Goal: Task Accomplishment & Management: Manage account settings

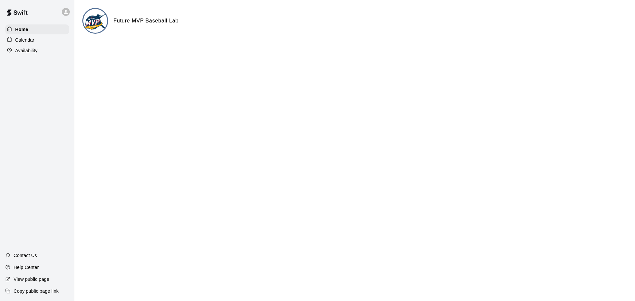
click at [47, 39] on div "Calendar" at bounding box center [37, 40] width 64 height 10
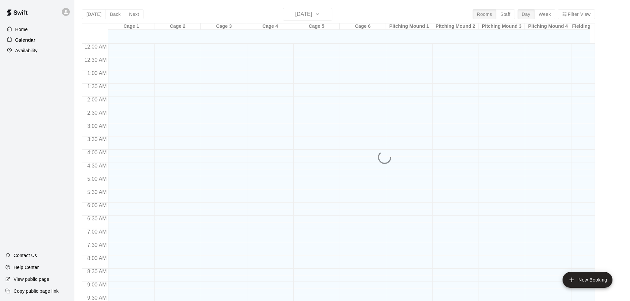
scroll to position [350, 0]
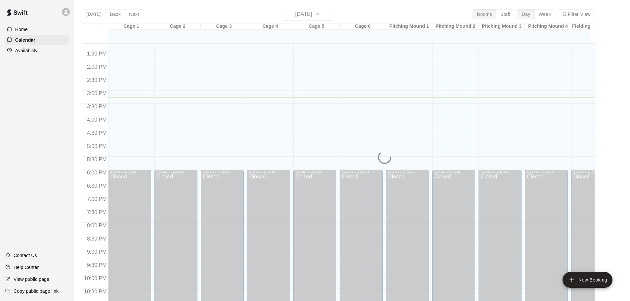
click at [40, 53] on div "Availability" at bounding box center [37, 51] width 64 height 10
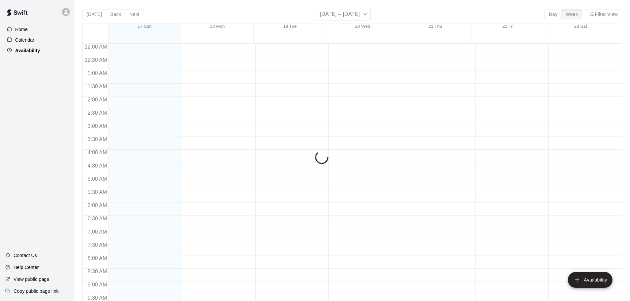
scroll to position [371, 0]
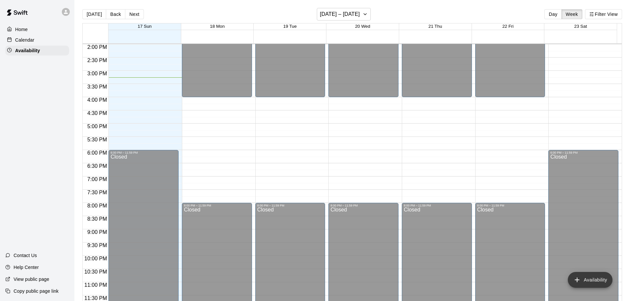
click at [590, 274] on button "Availability" at bounding box center [590, 280] width 45 height 16
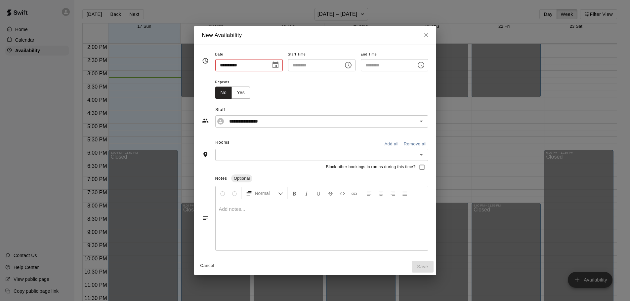
type input "**********"
type input "********"
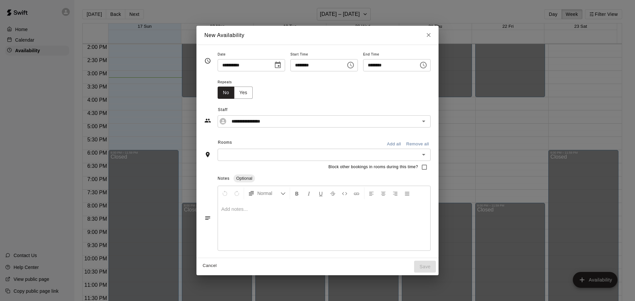
click at [432, 34] on icon "Close" at bounding box center [428, 35] width 7 height 7
type input "**********"
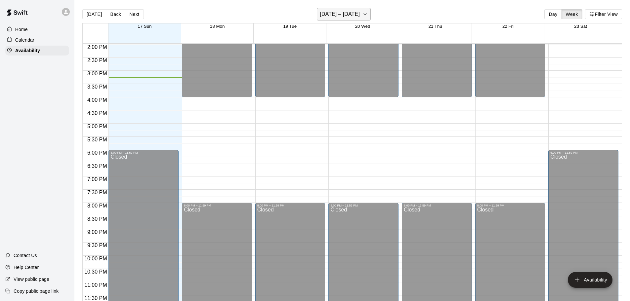
click at [340, 13] on h6 "[DATE] – [DATE]" at bounding box center [340, 14] width 40 height 9
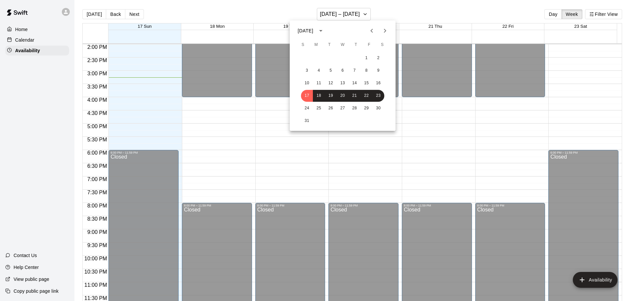
click at [385, 29] on icon "Next month" at bounding box center [385, 31] width 2 height 4
click at [317, 58] on button "1" at bounding box center [319, 58] width 12 height 12
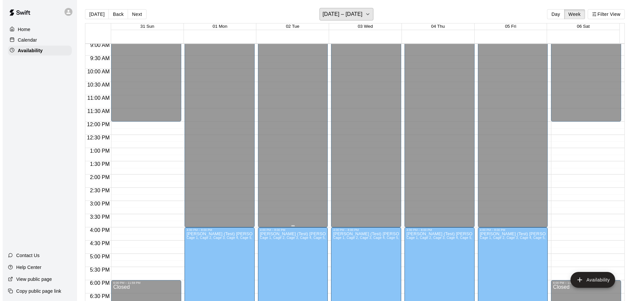
scroll to position [238, 0]
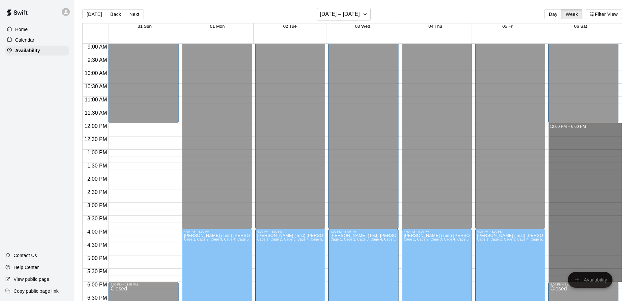
drag, startPoint x: 567, startPoint y: 128, endPoint x: 557, endPoint y: 280, distance: 152.5
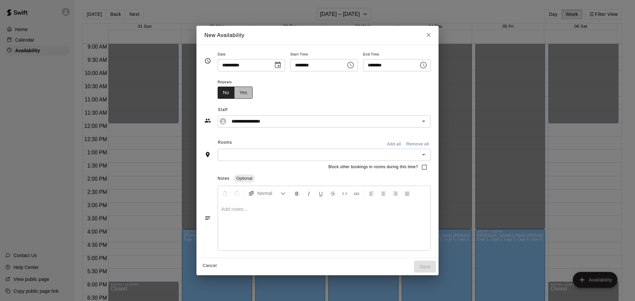
click at [234, 90] on button "Yes" at bounding box center [243, 93] width 19 height 12
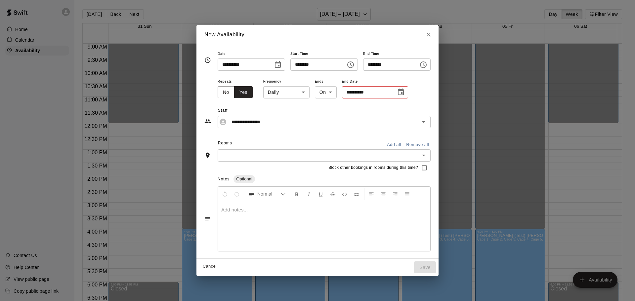
click at [288, 92] on body "Home Calendar Availability Contact Us Help Center View public page Copy public …" at bounding box center [317, 156] width 635 height 312
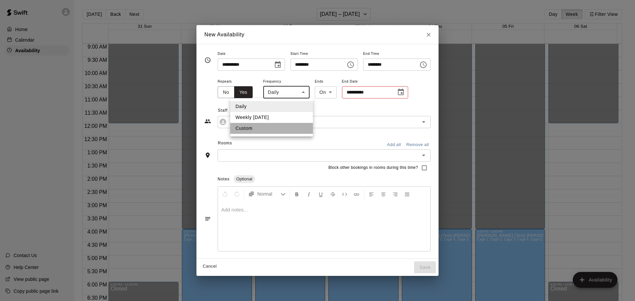
click at [256, 128] on li "Custom" at bounding box center [271, 128] width 83 height 11
type input "******"
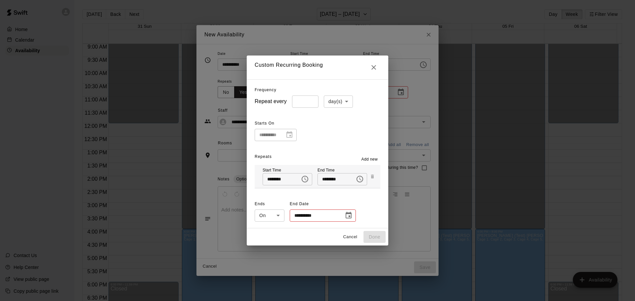
click at [341, 99] on body "Home Calendar Availability Contact Us Help Center View public page Copy public …" at bounding box center [317, 156] width 635 height 312
click at [338, 125] on li "week(s)" at bounding box center [336, 126] width 29 height 11
type input "******"
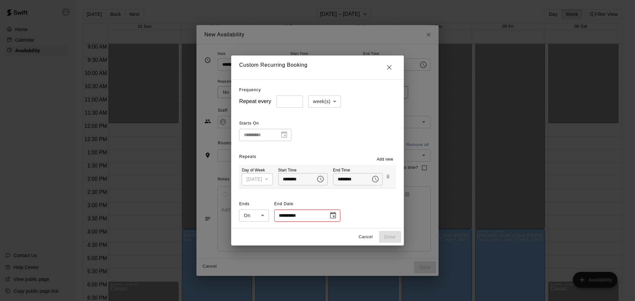
click at [393, 159] on span "Add new" at bounding box center [385, 159] width 17 height 7
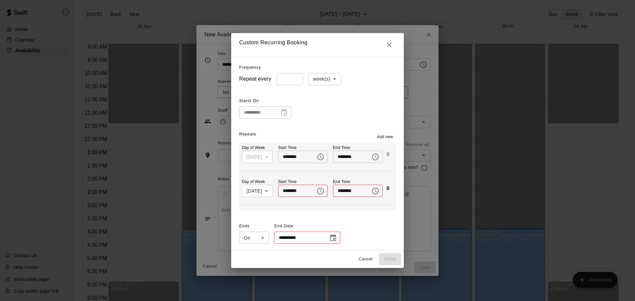
click at [269, 192] on body "Home Calendar Availability Contact Us Help Center View public page Copy public …" at bounding box center [317, 156] width 635 height 312
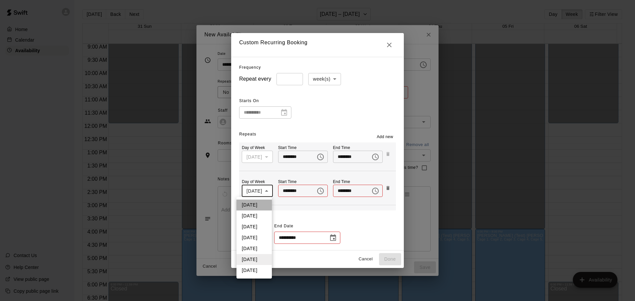
click at [258, 203] on li "[DATE]" at bounding box center [254, 205] width 35 height 11
type input "*"
click at [321, 191] on icon "Choose time" at bounding box center [321, 191] width 8 height 8
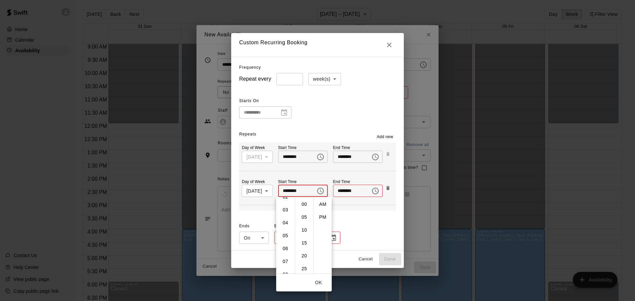
scroll to position [0, 0]
click at [285, 221] on li "04" at bounding box center [286, 223] width 16 height 12
click at [323, 216] on li "PM" at bounding box center [323, 217] width 16 height 12
type input "********"
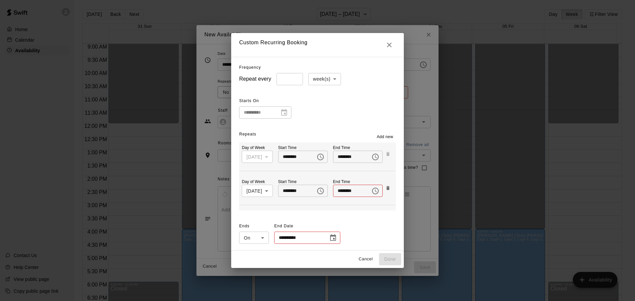
scroll to position [12, 0]
click at [376, 193] on icon "Choose time" at bounding box center [376, 191] width 8 height 8
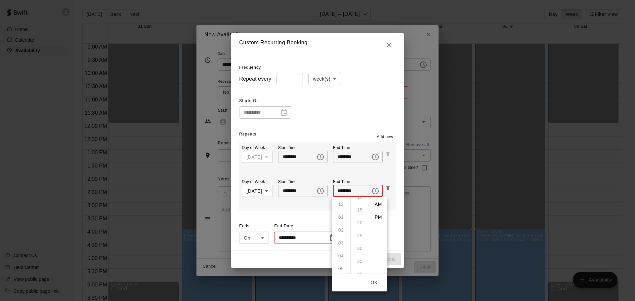
scroll to position [0, 0]
click at [376, 215] on li "PM" at bounding box center [379, 217] width 16 height 12
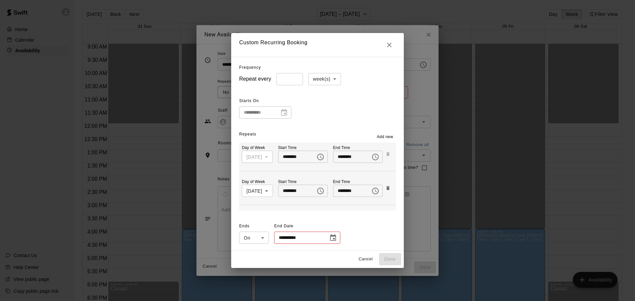
click at [372, 189] on icon "Choose time, selected time is 12:00 PM" at bounding box center [376, 191] width 8 height 8
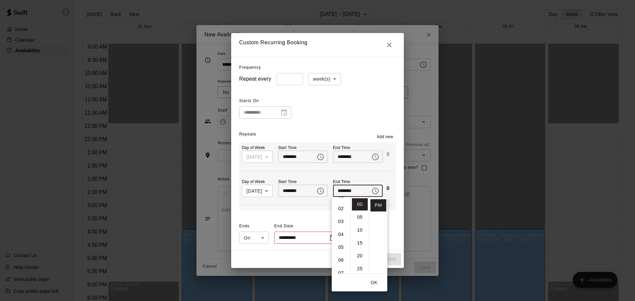
scroll to position [33, 0]
click at [341, 239] on li "08" at bounding box center [341, 242] width 16 height 12
type input "********"
click at [376, 282] on button "OK" at bounding box center [374, 283] width 21 height 12
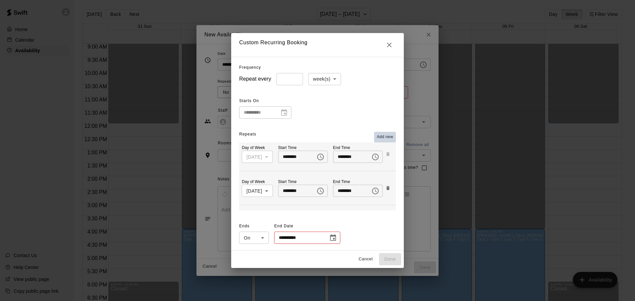
click at [386, 136] on span "Add new" at bounding box center [385, 137] width 17 height 7
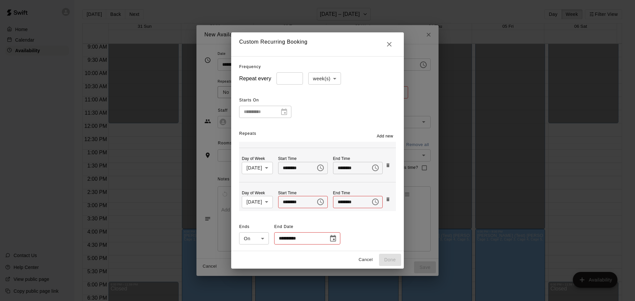
scroll to position [33, 0]
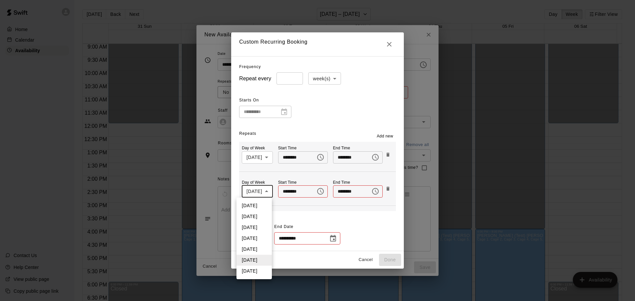
click at [267, 193] on body "Home Calendar Availability Contact Us Help Center View public page Copy public …" at bounding box center [317, 156] width 635 height 312
click at [254, 216] on li "[DATE]" at bounding box center [254, 216] width 35 height 11
type input "*"
click at [321, 190] on icon "Choose time" at bounding box center [321, 192] width 8 height 8
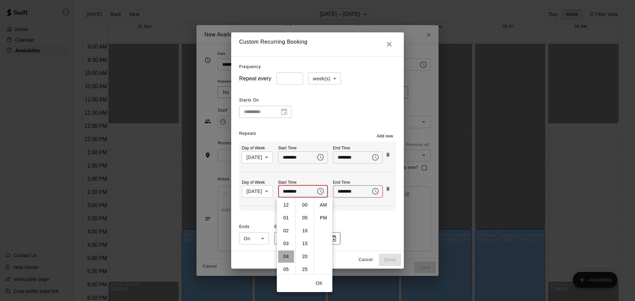
click at [287, 254] on li "04" at bounding box center [286, 257] width 16 height 12
click at [321, 217] on li "PM" at bounding box center [324, 218] width 16 height 12
type input "********"
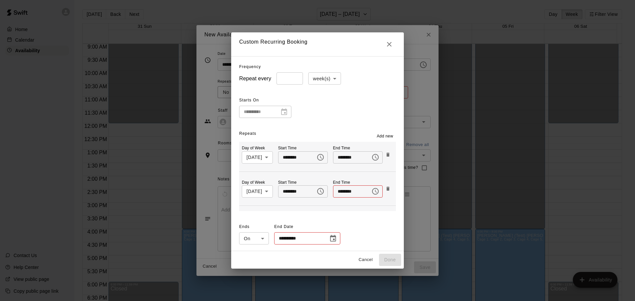
scroll to position [12, 0]
click at [375, 191] on icon "Choose time" at bounding box center [376, 191] width 2 height 3
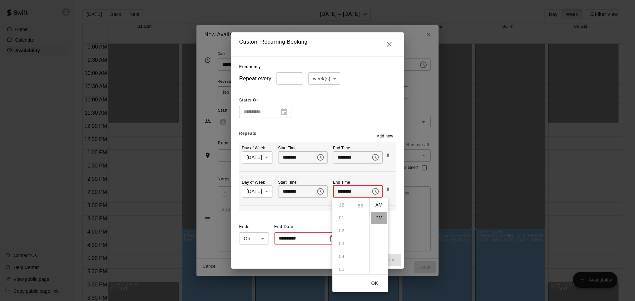
click at [375, 217] on li "PM" at bounding box center [379, 218] width 16 height 12
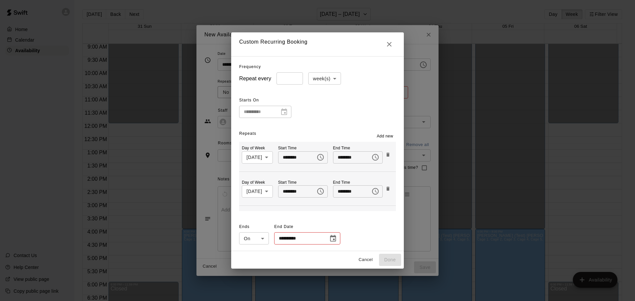
scroll to position [0, 0]
click at [377, 191] on icon "Choose time, selected time is 12:00 PM" at bounding box center [376, 192] width 8 height 8
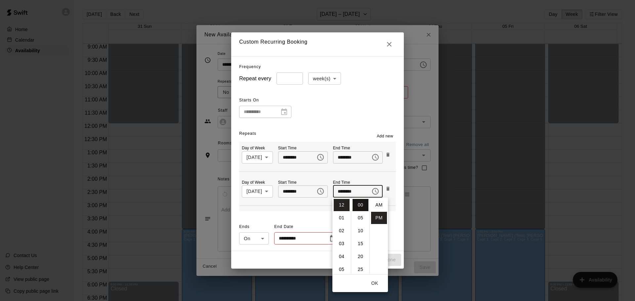
scroll to position [12, 0]
click at [341, 241] on li "08" at bounding box center [342, 242] width 16 height 12
type input "********"
click at [374, 282] on button "OK" at bounding box center [374, 284] width 21 height 12
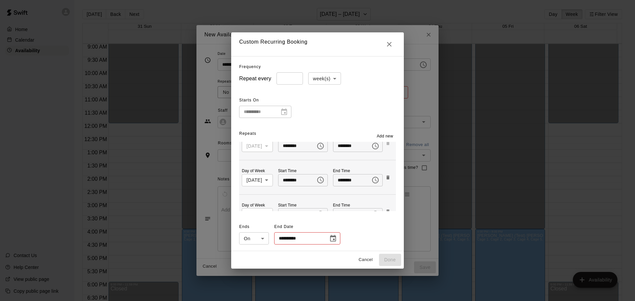
scroll to position [0, 0]
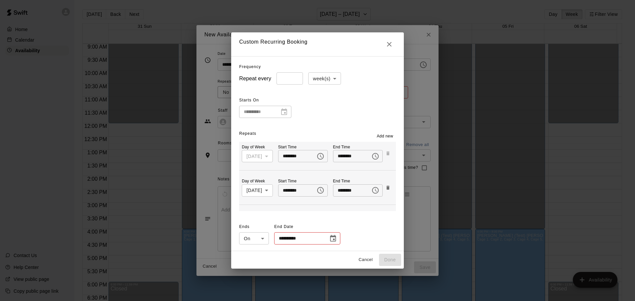
click at [327, 170] on hr at bounding box center [317, 170] width 156 height 0
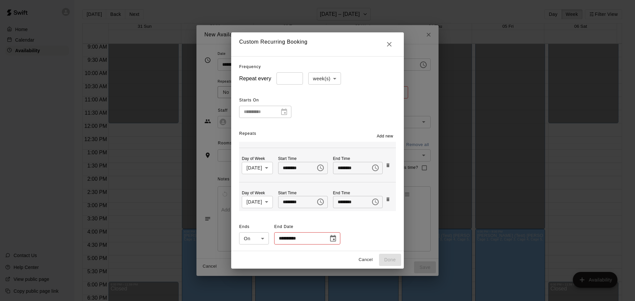
scroll to position [33, 0]
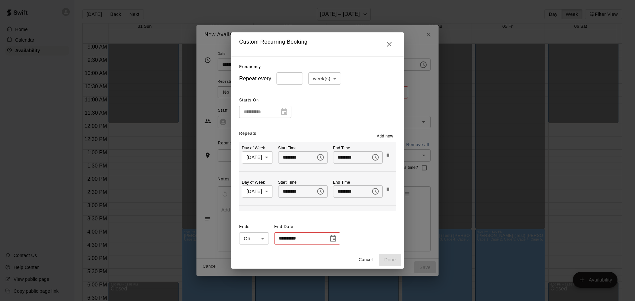
click at [388, 135] on span "Add new" at bounding box center [385, 136] width 17 height 7
click at [268, 191] on body "Home Calendar Availability Contact Us Help Center View public page Copy public …" at bounding box center [317, 156] width 635 height 312
click at [256, 230] on li "[DATE]" at bounding box center [254, 227] width 35 height 11
type input "*"
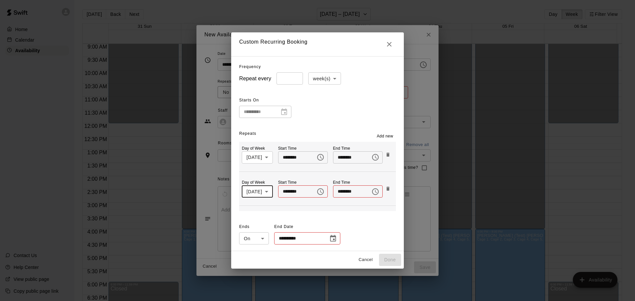
click at [324, 192] on icon "Choose time" at bounding box center [321, 192] width 8 height 8
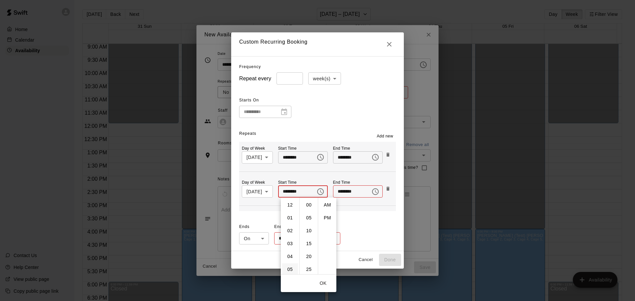
drag, startPoint x: 290, startPoint y: 256, endPoint x: 292, endPoint y: 253, distance: 3.8
click at [290, 257] on li "04" at bounding box center [290, 257] width 16 height 12
click at [328, 218] on li "PM" at bounding box center [328, 218] width 16 height 12
type input "********"
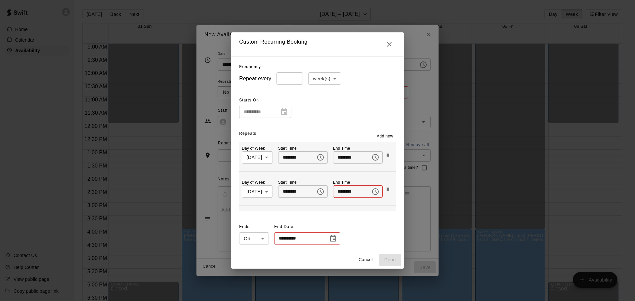
scroll to position [12, 0]
click at [379, 190] on icon "Choose time" at bounding box center [376, 192] width 8 height 8
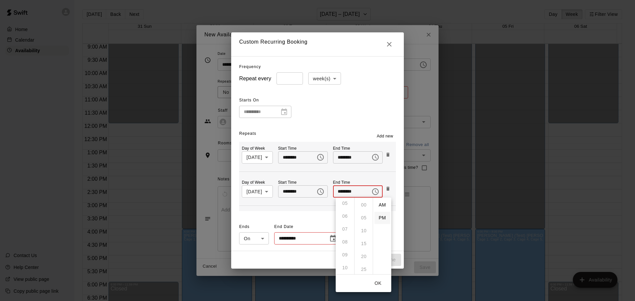
click at [377, 218] on li "PM" at bounding box center [383, 218] width 16 height 12
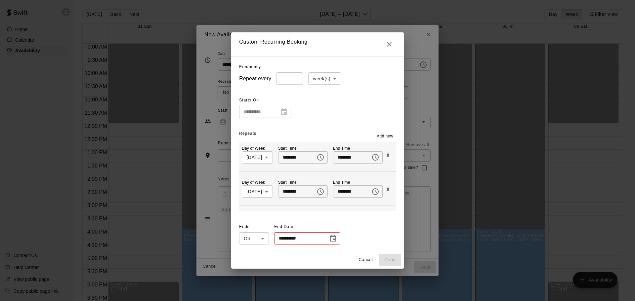
scroll to position [0, 0]
click at [362, 191] on input "********" at bounding box center [349, 192] width 33 height 12
click at [379, 192] on icon "Choose time, selected time is 12:00 PM" at bounding box center [376, 192] width 8 height 8
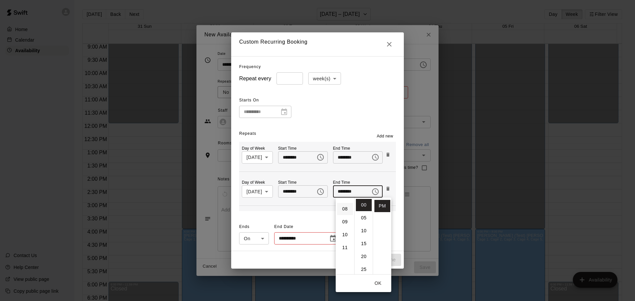
click at [345, 211] on li "08" at bounding box center [345, 209] width 16 height 12
type input "********"
click at [396, 232] on div "**********" at bounding box center [317, 234] width 156 height 24
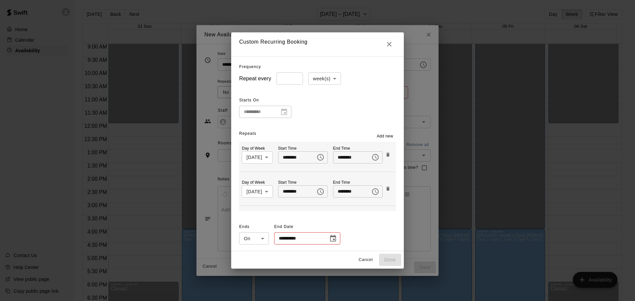
click at [390, 136] on span "Add new" at bounding box center [385, 136] width 17 height 7
click at [267, 193] on body "Home Calendar Availability Contact Us Help Center View public page Copy public …" at bounding box center [317, 156] width 635 height 312
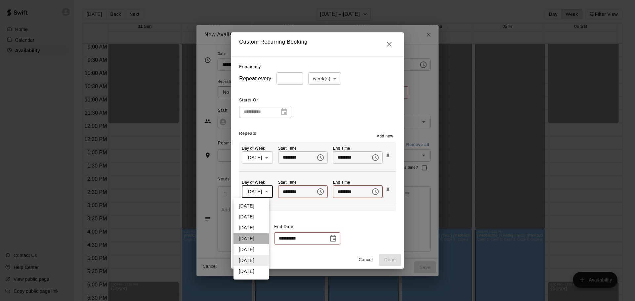
click at [252, 238] on li "[DATE]" at bounding box center [251, 239] width 35 height 11
type input "*"
click at [319, 190] on icon "Choose time" at bounding box center [321, 192] width 8 height 8
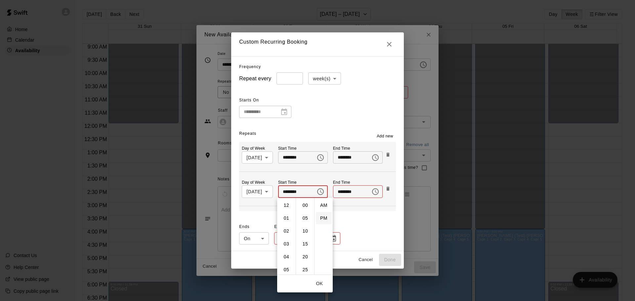
click at [321, 218] on li "PM" at bounding box center [324, 218] width 16 height 12
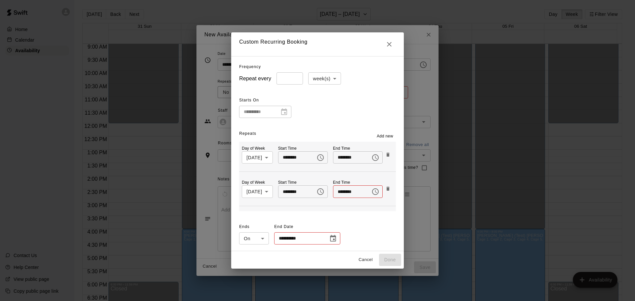
scroll to position [12, 0]
click at [298, 195] on input "********" at bounding box center [294, 192] width 33 height 12
click at [323, 192] on icon "Choose time, selected time is 12:00 PM" at bounding box center [320, 192] width 7 height 7
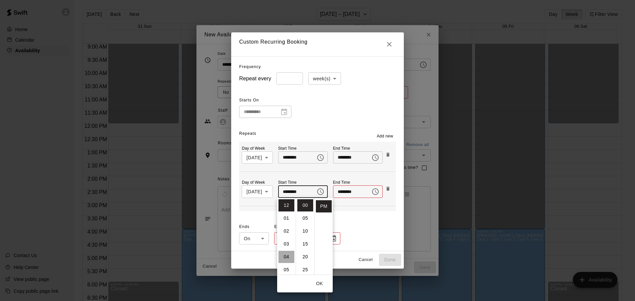
click at [286, 254] on li "04" at bounding box center [287, 257] width 16 height 12
type input "********"
click at [365, 216] on div "**********" at bounding box center [317, 153] width 172 height 195
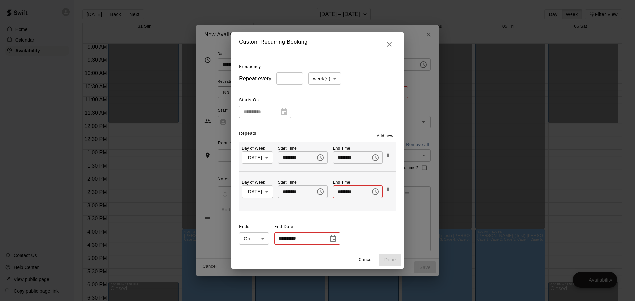
click at [377, 190] on icon "Choose time" at bounding box center [376, 192] width 8 height 8
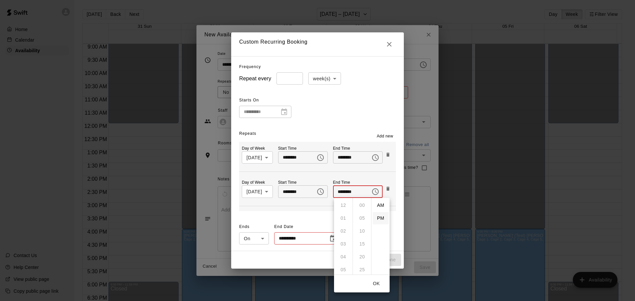
click at [380, 219] on li "PM" at bounding box center [381, 218] width 16 height 12
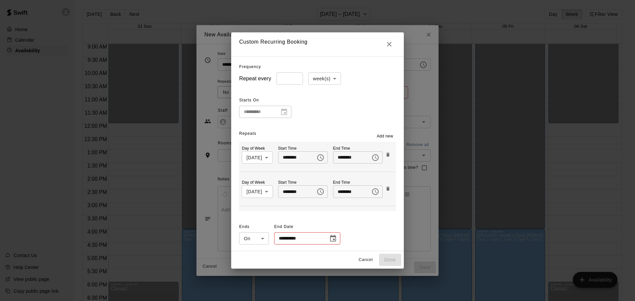
scroll to position [12, 0]
click at [376, 188] on icon "Choose time, selected time is 12:00 PM" at bounding box center [376, 192] width 8 height 8
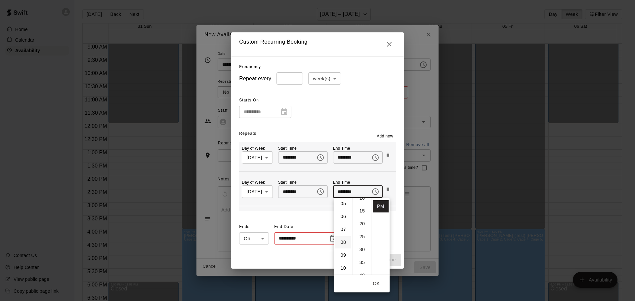
click at [341, 243] on li "08" at bounding box center [343, 243] width 16 height 12
type input "********"
click at [376, 282] on button "OK" at bounding box center [376, 284] width 21 height 12
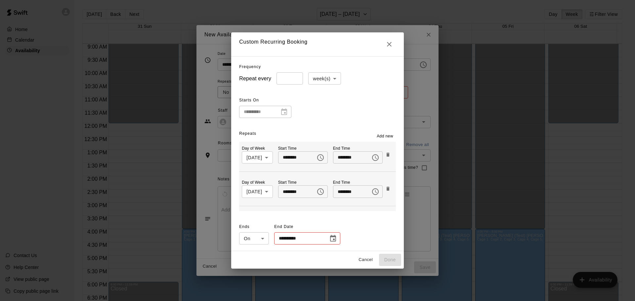
click at [329, 241] on icon "Choose date" at bounding box center [333, 239] width 8 height 8
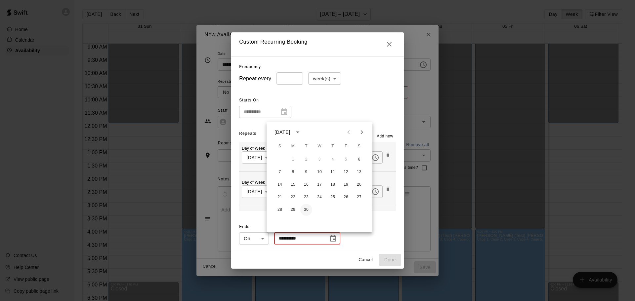
click at [306, 209] on button "30" at bounding box center [306, 210] width 12 height 12
type input "**********"
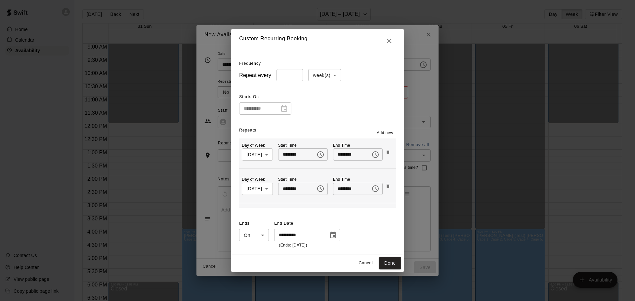
scroll to position [101, 0]
click at [390, 132] on span "Add new" at bounding box center [385, 133] width 17 height 7
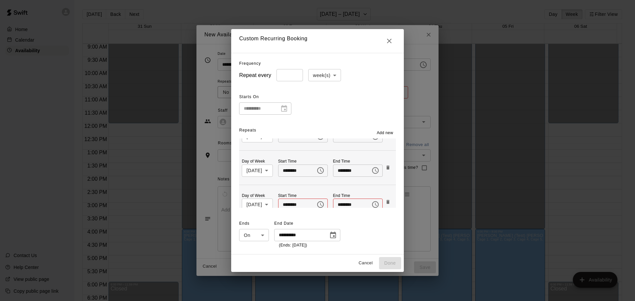
scroll to position [136, 0]
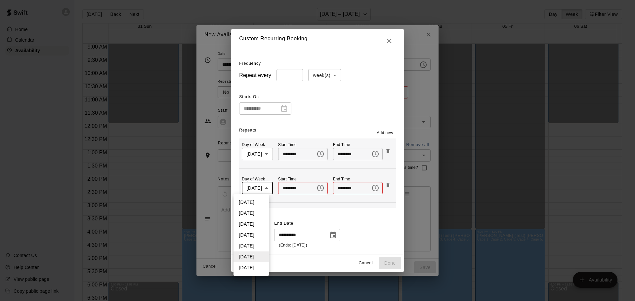
click at [265, 191] on body "Home Calendar Availability Contact Us Help Center View public page Copy public …" at bounding box center [317, 156] width 635 height 312
click at [247, 246] on li "[DATE]" at bounding box center [251, 246] width 35 height 11
type input "*"
click at [318, 188] on icon "Choose time" at bounding box center [320, 188] width 7 height 7
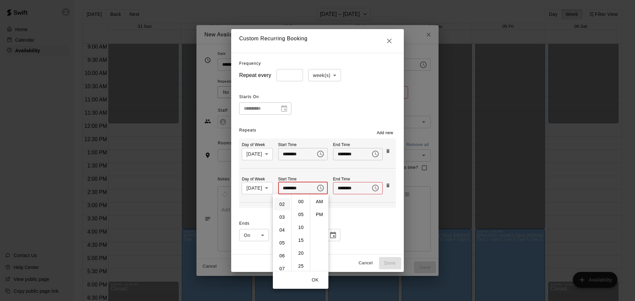
scroll to position [33, 0]
click at [280, 221] on li "04" at bounding box center [282, 220] width 16 height 12
type input "********"
click at [378, 187] on button "Choose time" at bounding box center [375, 188] width 13 height 13
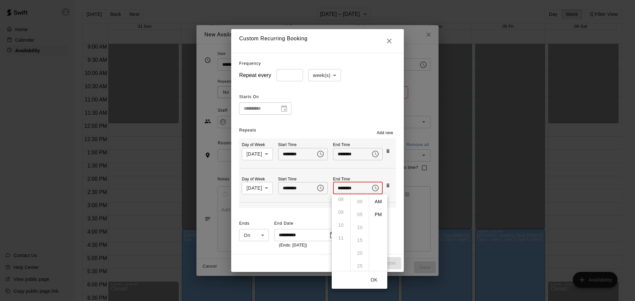
scroll to position [9, 0]
click at [379, 214] on li "PM" at bounding box center [379, 215] width 16 height 12
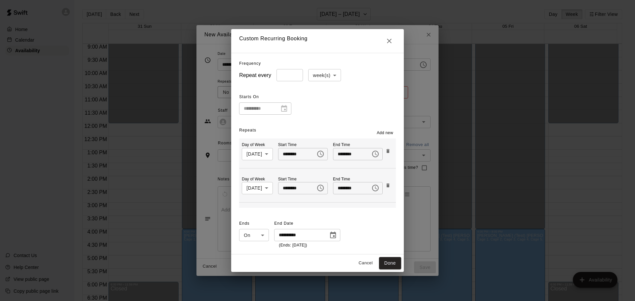
scroll to position [12, 0]
click at [374, 186] on icon "Choose time, selected time is 12:00 PM" at bounding box center [376, 188] width 8 height 8
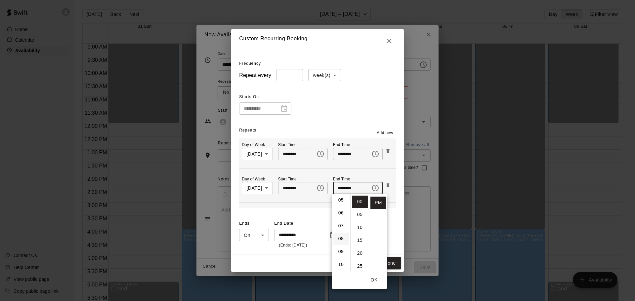
click at [341, 241] on li "08" at bounding box center [341, 239] width 16 height 12
type input "********"
click at [373, 280] on button "OK" at bounding box center [374, 280] width 21 height 12
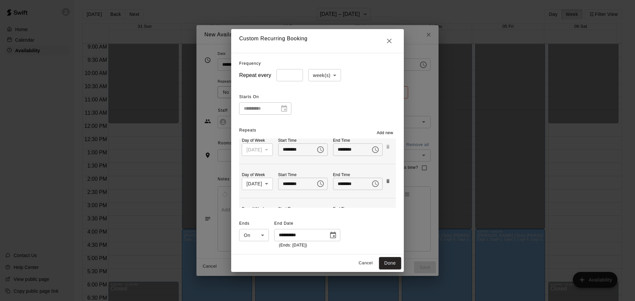
scroll to position [1, 0]
click at [390, 131] on span "Add new" at bounding box center [385, 133] width 17 height 7
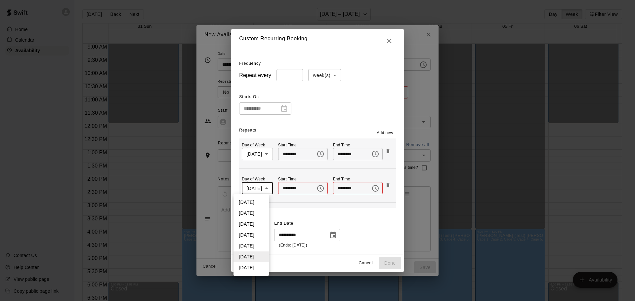
click at [267, 189] on body "Home Calendar Availability Contact Us Help Center View public page Copy public …" at bounding box center [317, 156] width 635 height 312
click at [255, 268] on li "[DATE]" at bounding box center [251, 268] width 35 height 11
type input "*"
click at [318, 190] on icon "Choose time" at bounding box center [321, 189] width 8 height 8
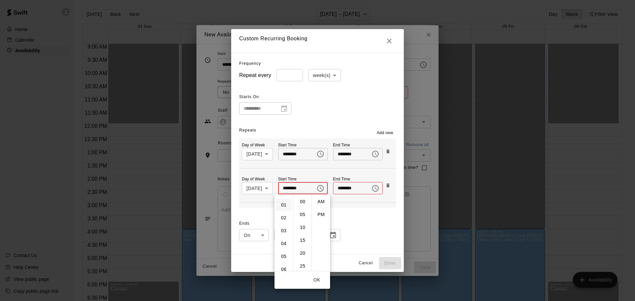
scroll to position [0, 0]
click at [284, 205] on li "12" at bounding box center [284, 202] width 16 height 12
click at [320, 213] on li "PM" at bounding box center [321, 215] width 16 height 12
type input "********"
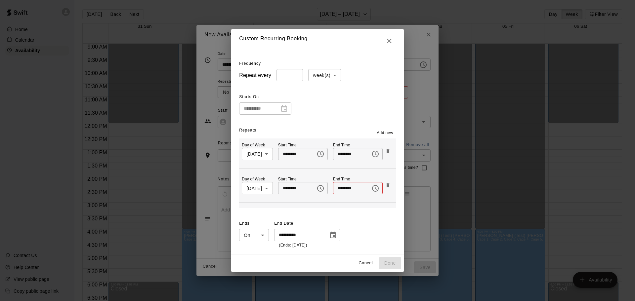
scroll to position [12, 0]
click at [376, 187] on icon "Choose time" at bounding box center [376, 189] width 8 height 8
click at [381, 212] on li "PM" at bounding box center [380, 215] width 16 height 12
click at [362, 188] on input "********" at bounding box center [349, 188] width 33 height 12
click at [369, 191] on button "Choose time, selected time is 12:00 PM" at bounding box center [375, 188] width 13 height 13
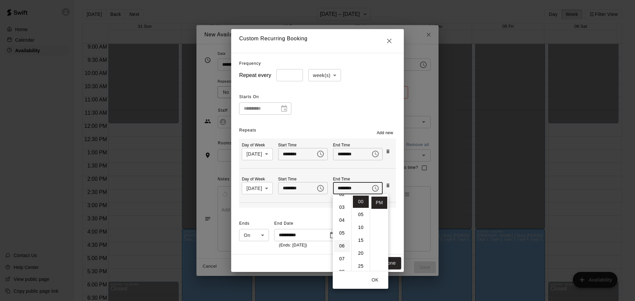
click at [340, 245] on li "06" at bounding box center [342, 246] width 16 height 12
type input "********"
click at [396, 240] on div "**********" at bounding box center [317, 234] width 156 height 30
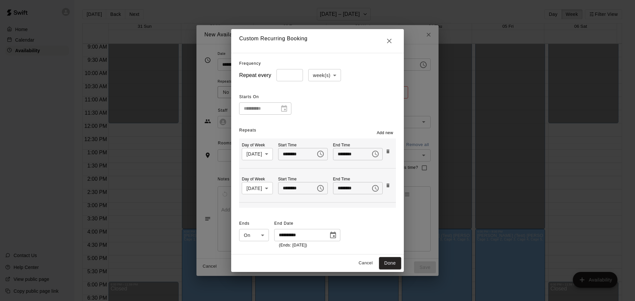
click at [396, 262] on button "Done" at bounding box center [390, 263] width 22 height 12
type input "**********"
type input "*"
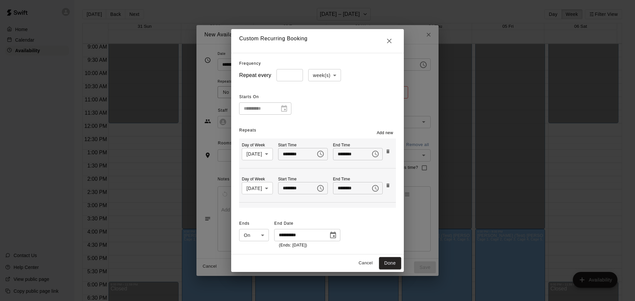
type input "*"
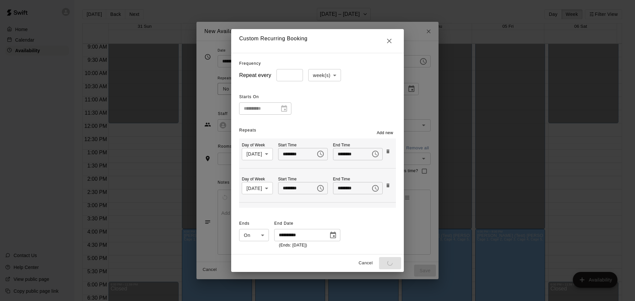
type input "********"
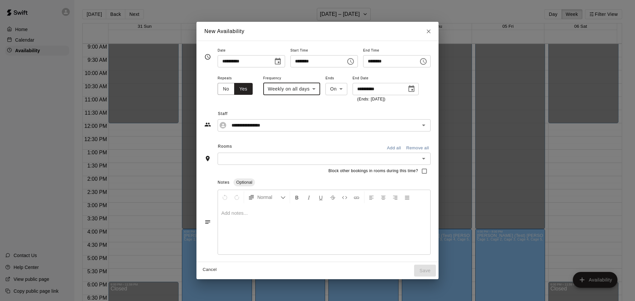
click at [294, 161] on input "text" at bounding box center [319, 159] width 198 height 8
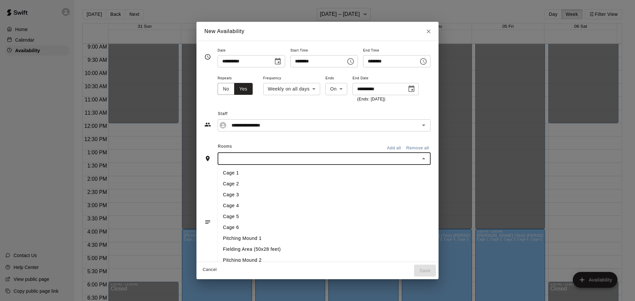
click at [405, 147] on button "Add all" at bounding box center [393, 148] width 21 height 10
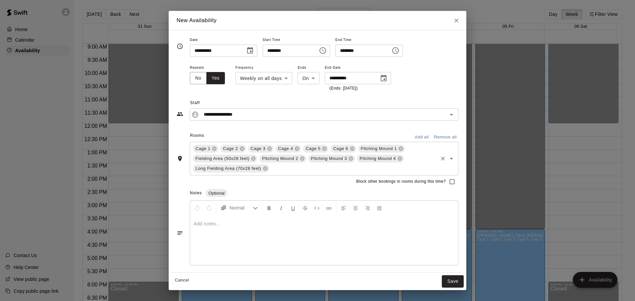
click at [264, 168] on icon at bounding box center [265, 169] width 4 height 4
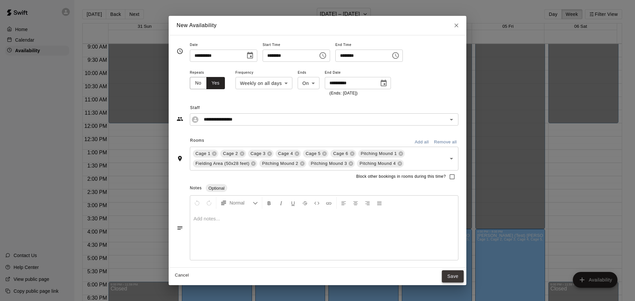
click at [448, 277] on button "Save" at bounding box center [453, 277] width 22 height 12
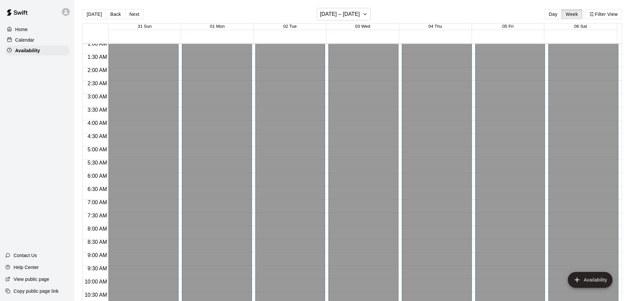
scroll to position [0, 0]
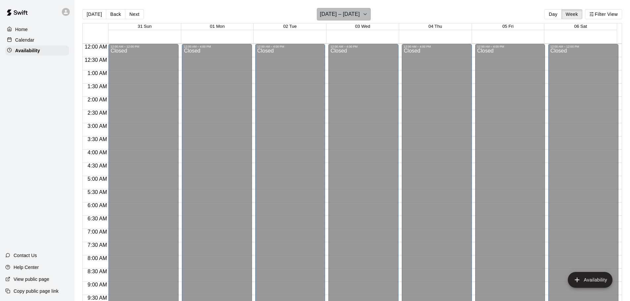
click at [360, 16] on h6 "[DATE] – [DATE]" at bounding box center [340, 14] width 40 height 9
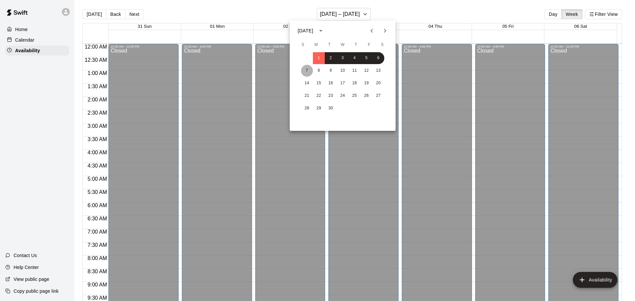
click at [305, 73] on button "7" at bounding box center [307, 71] width 12 height 12
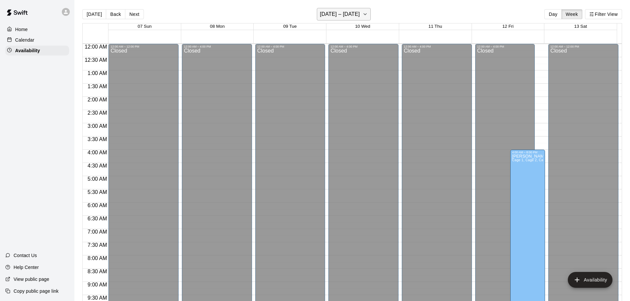
click at [366, 14] on icon "button" at bounding box center [365, 14] width 3 height 1
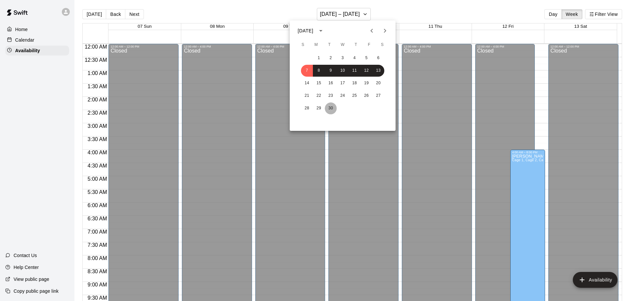
click at [330, 108] on button "30" at bounding box center [331, 109] width 12 height 12
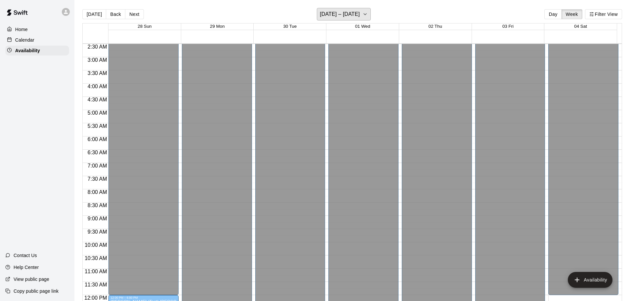
scroll to position [99, 0]
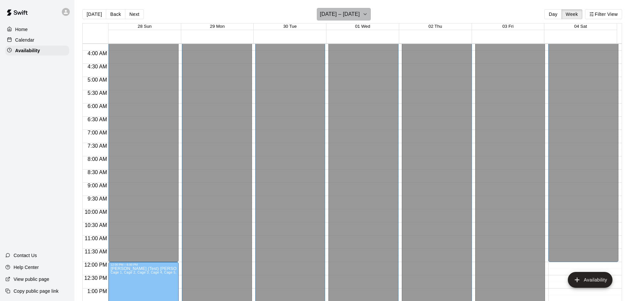
click at [329, 8] on button "[DATE] – [DATE]" at bounding box center [344, 14] width 54 height 13
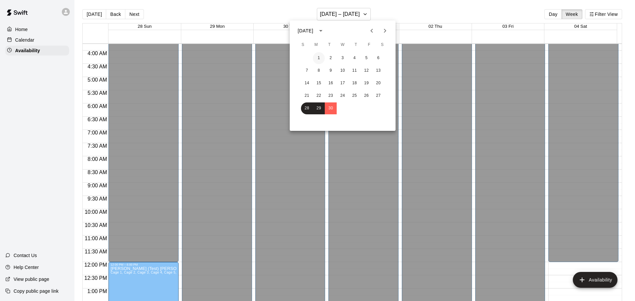
click at [320, 59] on button "1" at bounding box center [319, 58] width 12 height 12
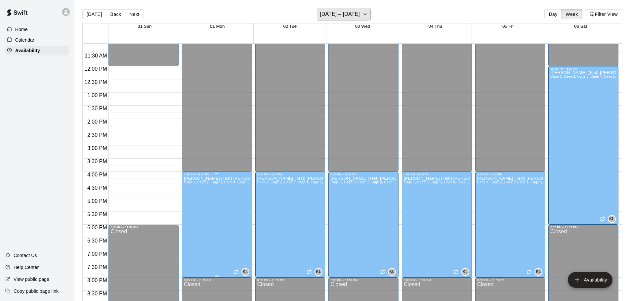
scroll to position [364, 0]
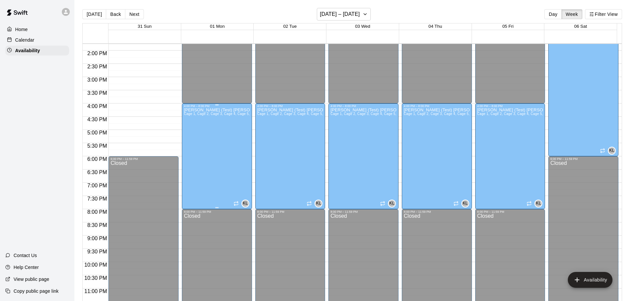
click at [224, 172] on div "[PERSON_NAME] (Test) [PERSON_NAME] 1, Cage 2, Cage 3, Cage 4, Cage 5, Cage 6, P…" at bounding box center [217, 258] width 66 height 301
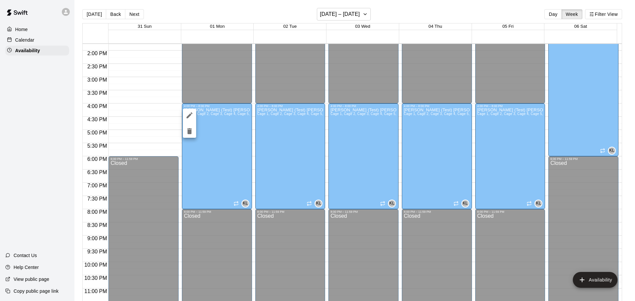
click at [190, 131] on icon "delete" at bounding box center [189, 131] width 5 height 6
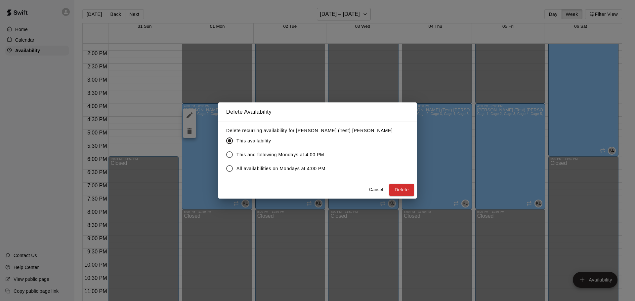
click at [239, 174] on label "All availabilities on Mondays at 4:00 PM" at bounding box center [305, 169] width 165 height 14
click at [397, 190] on button "Delete" at bounding box center [401, 190] width 25 height 12
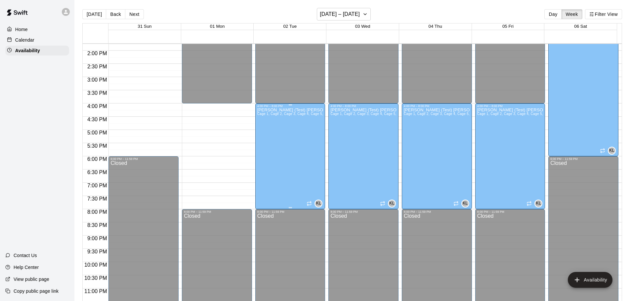
click at [306, 182] on div "[PERSON_NAME] (Test) [PERSON_NAME] 1, Cage 2, Cage 3, Cage 4, Cage 5, Cage 6, P…" at bounding box center [290, 258] width 66 height 301
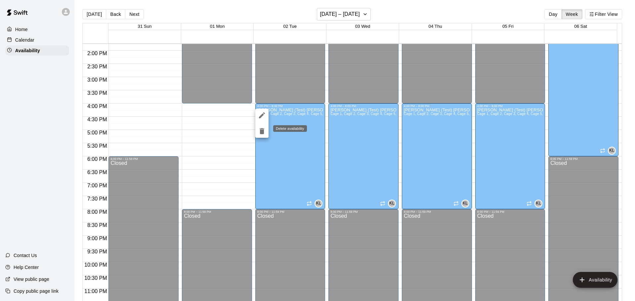
click at [258, 129] on button "delete" at bounding box center [261, 131] width 13 height 13
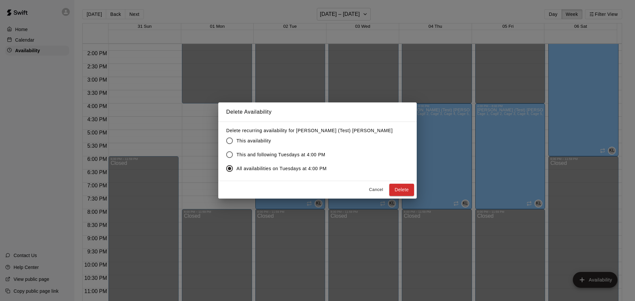
drag, startPoint x: 399, startPoint y: 187, endPoint x: 280, endPoint y: 157, distance: 122.8
click at [284, 162] on div "Delete Availability Delete recurring availability for [PERSON_NAME] (Test) Lu T…" at bounding box center [317, 151] width 199 height 96
click at [280, 156] on span "This and following Tuesdays at 4:00 PM" at bounding box center [281, 155] width 89 height 7
click at [399, 187] on button "Delete" at bounding box center [401, 190] width 25 height 12
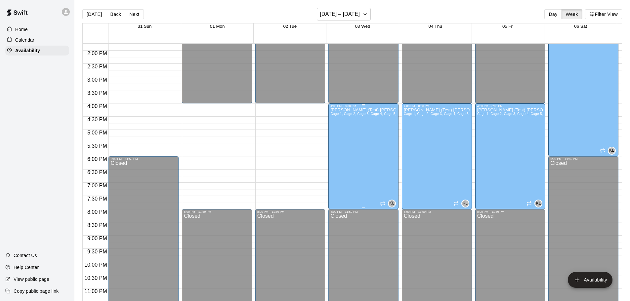
click at [376, 178] on div "[PERSON_NAME] (Test) [PERSON_NAME] 1, Cage 2, Cage 3, Cage 4, Cage 5, Cage 6, P…" at bounding box center [364, 258] width 66 height 301
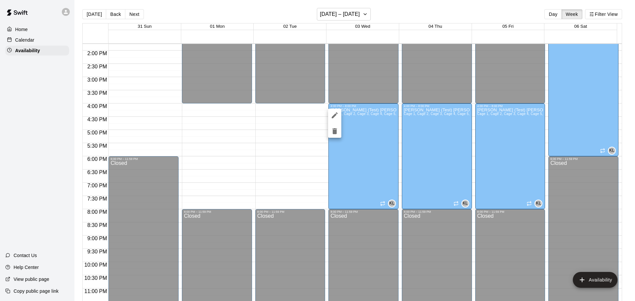
click at [335, 132] on icon "delete" at bounding box center [334, 131] width 5 height 6
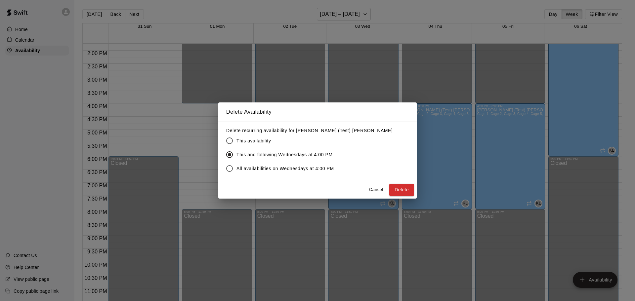
click at [288, 167] on span "All availabilities on Wednesdays at 4:00 PM" at bounding box center [286, 168] width 98 height 7
click at [396, 188] on button "Delete" at bounding box center [401, 190] width 25 height 12
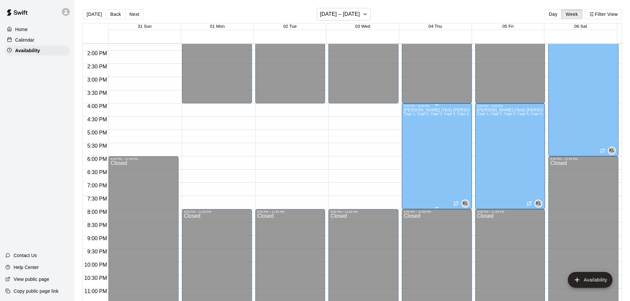
click at [439, 176] on div "[PERSON_NAME] (Test) [PERSON_NAME] 1, Cage 2, Cage 3, Cage 4, Cage 5, Cage 6, P…" at bounding box center [437, 258] width 66 height 301
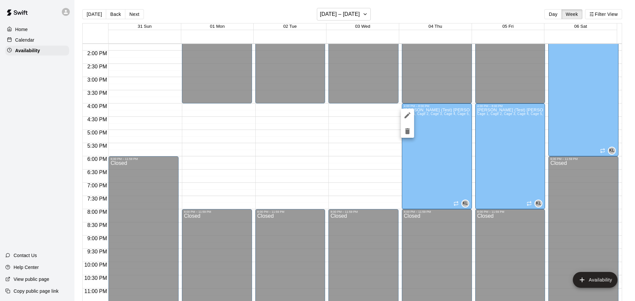
click at [495, 167] on div at bounding box center [317, 150] width 635 height 301
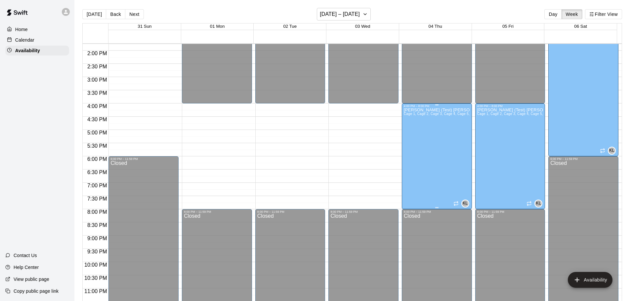
click at [439, 159] on div "[PERSON_NAME] (Test) [PERSON_NAME] 1, Cage 2, Cage 3, Cage 4, Cage 5, Cage 6, P…" at bounding box center [437, 258] width 66 height 301
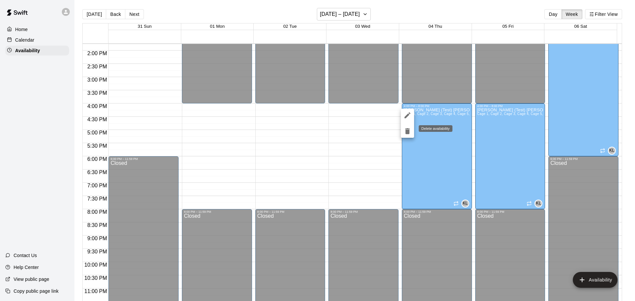
click at [405, 132] on icon "delete" at bounding box center [408, 131] width 8 height 8
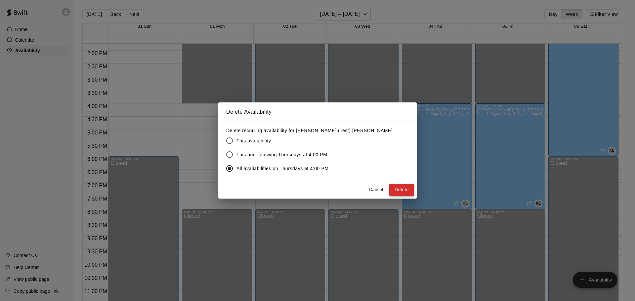
click at [404, 188] on button "Delete" at bounding box center [401, 190] width 25 height 12
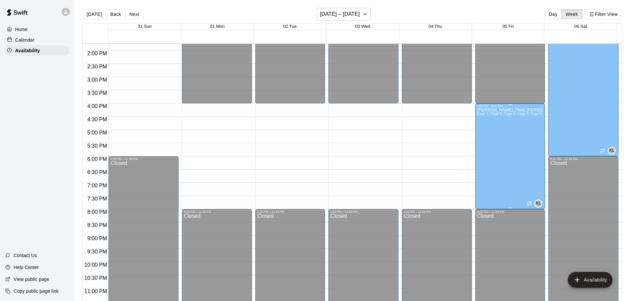
click at [499, 171] on div "[PERSON_NAME] (Test) [PERSON_NAME] 1, Cage 2, Cage 3, Cage 4, Cage 5, Cage 6, P…" at bounding box center [510, 258] width 66 height 301
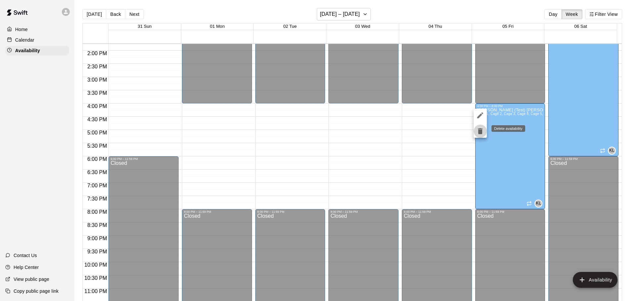
click at [480, 130] on icon "delete" at bounding box center [480, 131] width 5 height 6
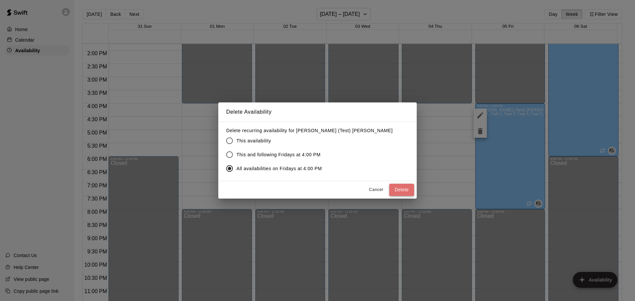
click at [401, 189] on button "Delete" at bounding box center [401, 190] width 25 height 12
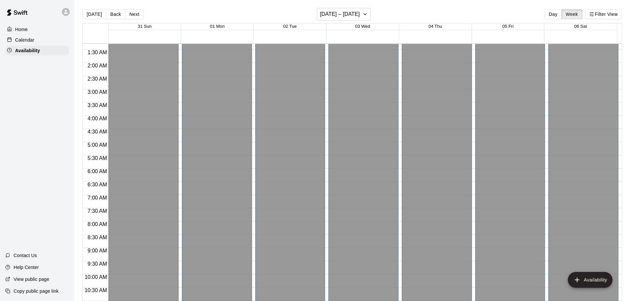
scroll to position [33, 0]
click at [359, 16] on h6 "[DATE] – [DATE]" at bounding box center [340, 14] width 40 height 9
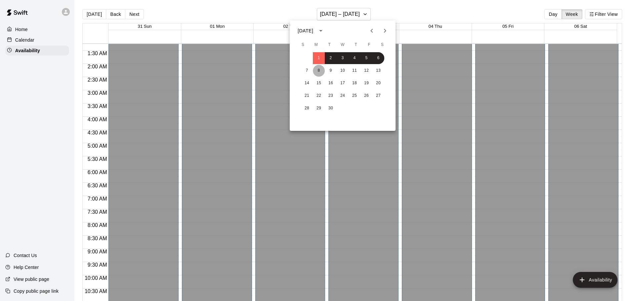
click at [319, 70] on button "8" at bounding box center [319, 71] width 12 height 12
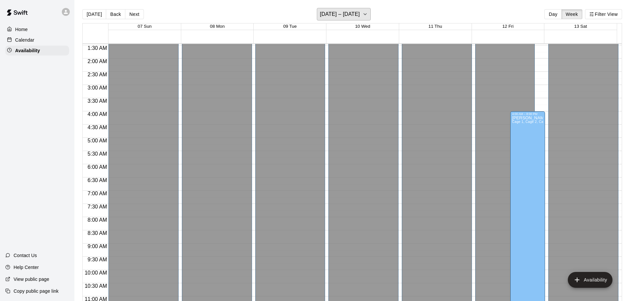
scroll to position [0, 0]
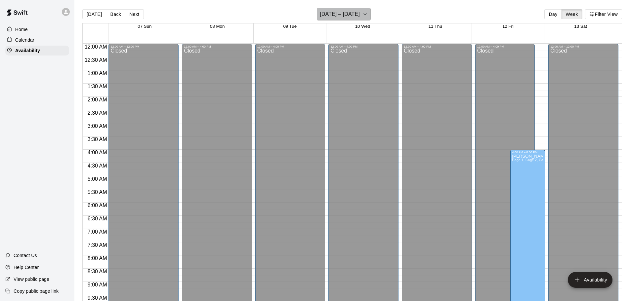
click at [359, 18] on h6 "[DATE] – [DATE]" at bounding box center [340, 14] width 40 height 9
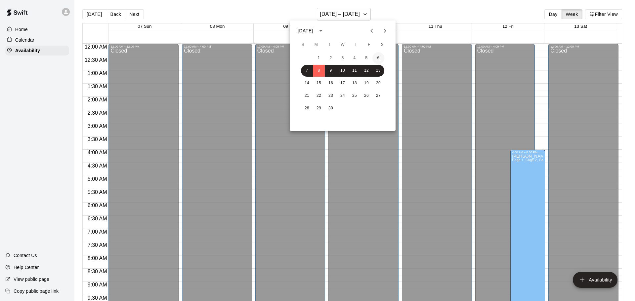
click at [377, 59] on button "6" at bounding box center [379, 58] width 12 height 12
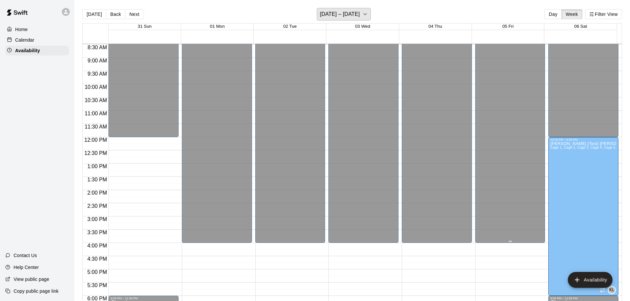
scroll to position [265, 0]
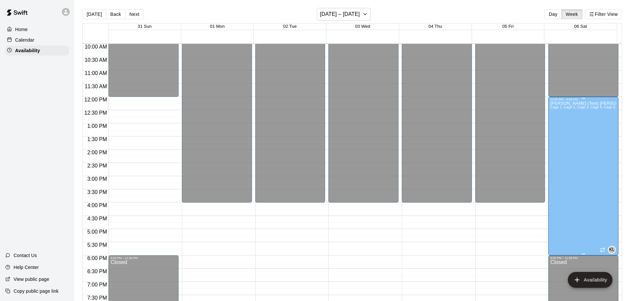
click at [565, 161] on div "[PERSON_NAME] (Test) [PERSON_NAME] 1, Cage 2, Cage 3, Cage 4, Cage 5, Cage 6, P…" at bounding box center [584, 251] width 66 height 301
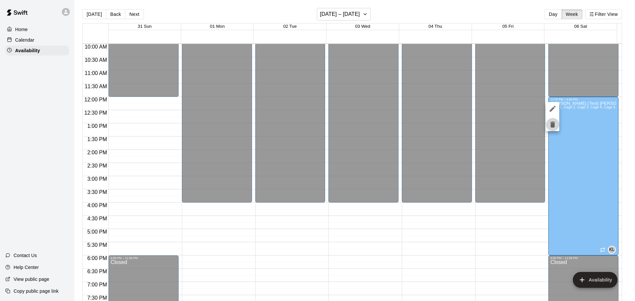
click at [553, 121] on icon "delete" at bounding box center [553, 125] width 8 height 8
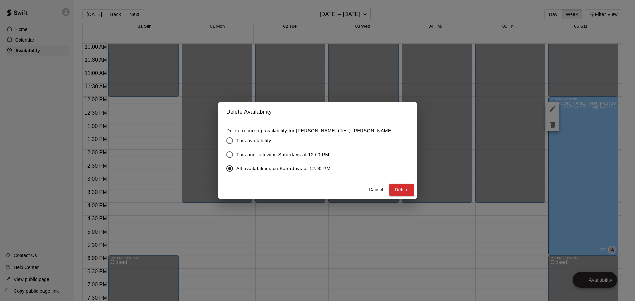
click at [300, 153] on span "This and following Saturdays at 12:00 PM" at bounding box center [283, 155] width 93 height 7
click at [399, 193] on button "Delete" at bounding box center [401, 190] width 25 height 12
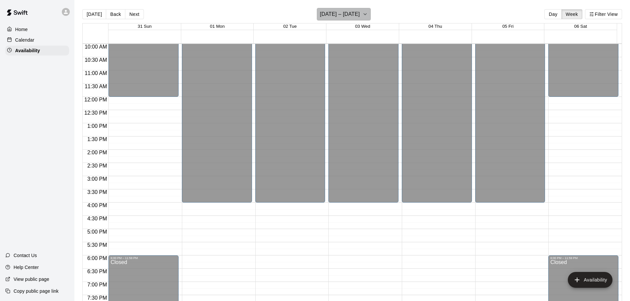
click at [368, 15] on icon "button" at bounding box center [365, 14] width 5 height 8
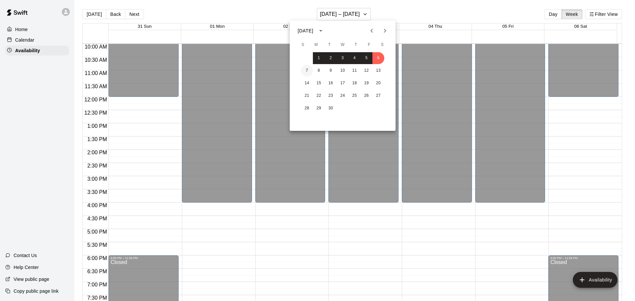
click at [306, 70] on button "7" at bounding box center [307, 71] width 12 height 12
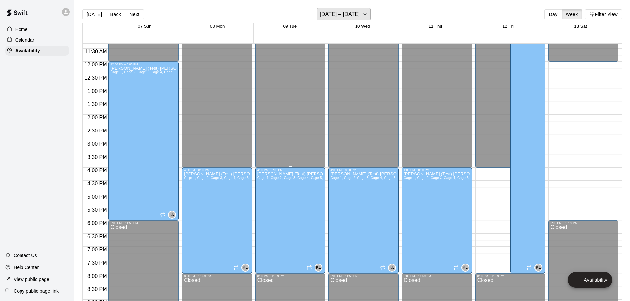
scroll to position [304, 0]
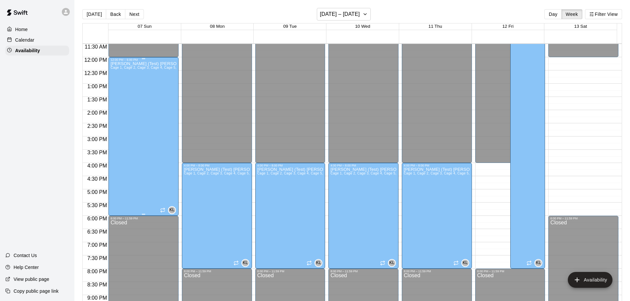
click at [162, 133] on div "[PERSON_NAME] (Test) [PERSON_NAME] 1, Cage 2, Cage 3, Cage 4, Cage 5, Cage 6, P…" at bounding box center [144, 212] width 66 height 301
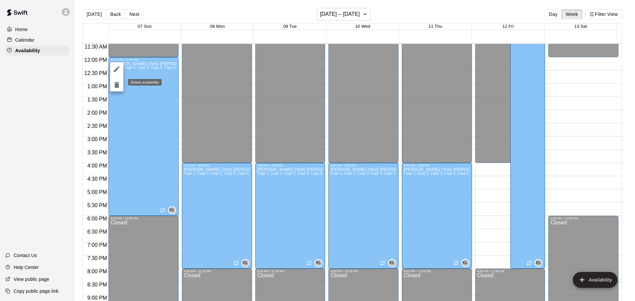
click at [117, 84] on icon "delete" at bounding box center [116, 85] width 5 height 6
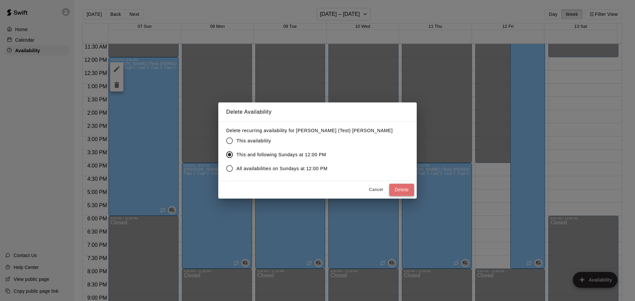
click at [405, 189] on button "Delete" at bounding box center [401, 190] width 25 height 12
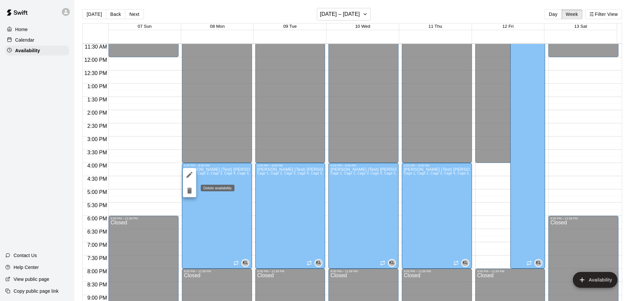
click at [187, 194] on icon "delete" at bounding box center [190, 191] width 8 height 8
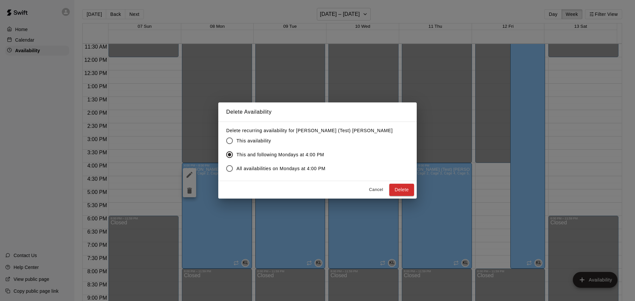
click at [290, 168] on span "All availabilities on Mondays at 4:00 PM" at bounding box center [281, 168] width 89 height 7
click at [397, 188] on button "Delete" at bounding box center [401, 190] width 25 height 12
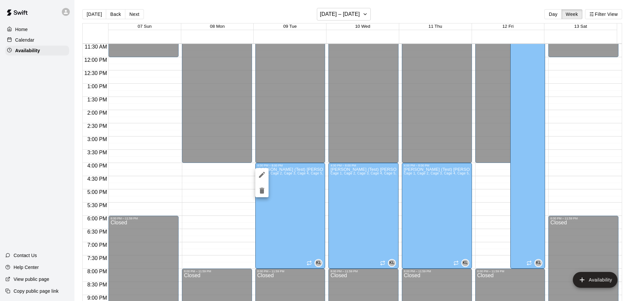
click at [259, 192] on icon "delete" at bounding box center [262, 191] width 8 height 8
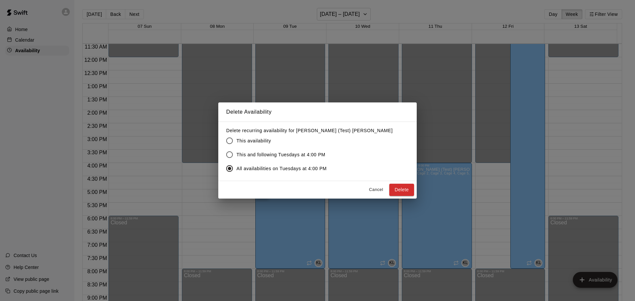
click at [387, 187] on button "Cancel" at bounding box center [376, 190] width 21 height 10
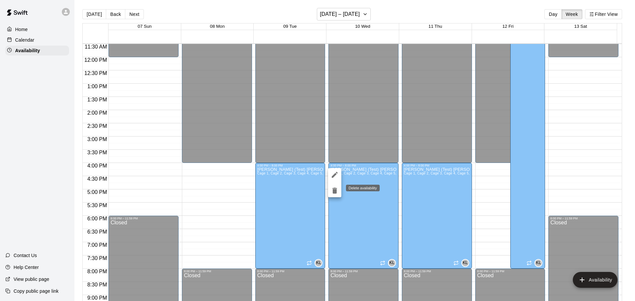
click at [335, 193] on icon "delete" at bounding box center [334, 191] width 5 height 6
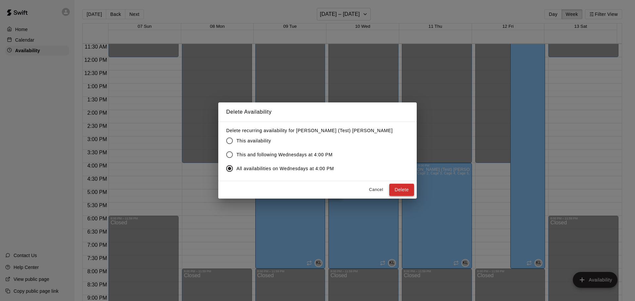
click at [395, 189] on button "Delete" at bounding box center [401, 190] width 25 height 12
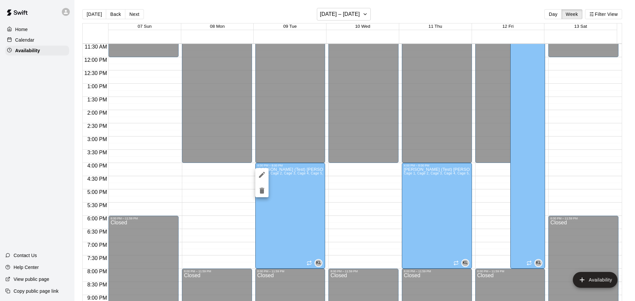
click at [596, 14] on div at bounding box center [317, 150] width 635 height 301
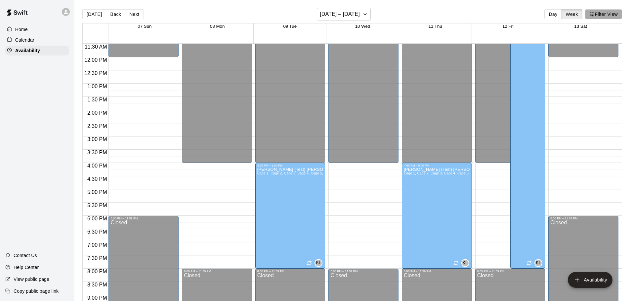
click at [596, 15] on button "Filter View" at bounding box center [603, 14] width 37 height 10
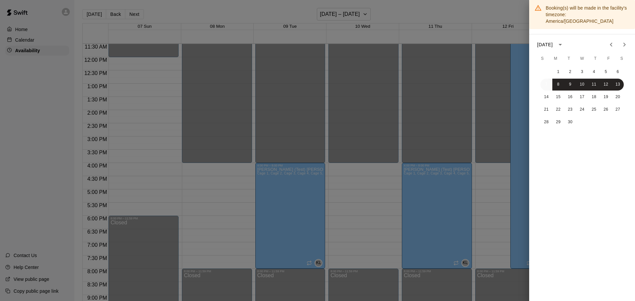
click at [547, 79] on button "7" at bounding box center [547, 85] width 12 height 12
click at [572, 117] on button "30" at bounding box center [570, 122] width 12 height 12
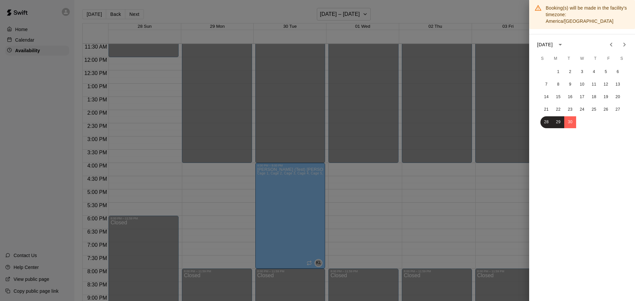
click at [523, 124] on div at bounding box center [317, 150] width 635 height 301
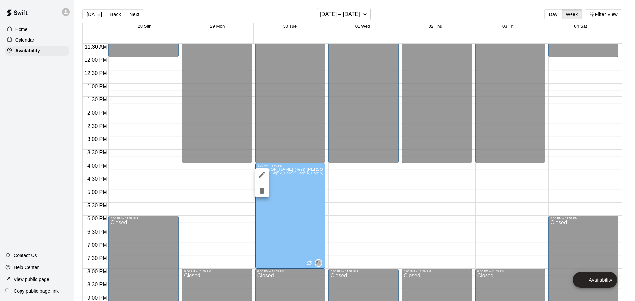
click at [263, 191] on icon "delete" at bounding box center [262, 191] width 5 height 6
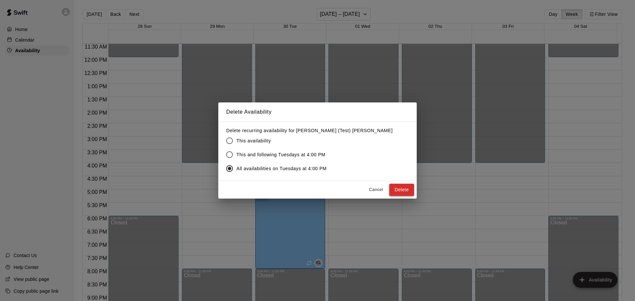
click at [397, 189] on button "Delete" at bounding box center [401, 190] width 25 height 12
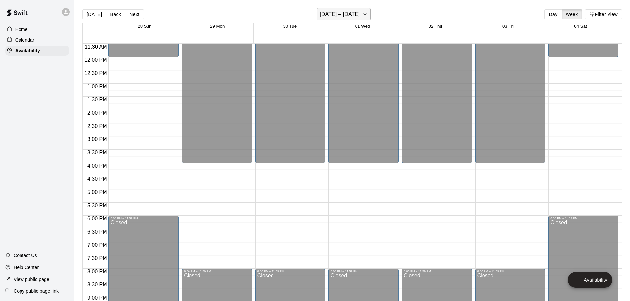
click at [336, 17] on h6 "[DATE] – [DATE]" at bounding box center [340, 14] width 40 height 9
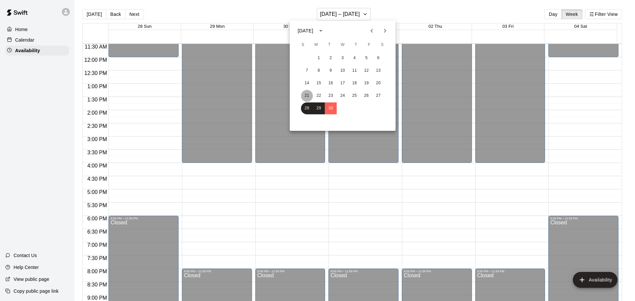
click at [309, 96] on button "21" at bounding box center [307, 96] width 12 height 12
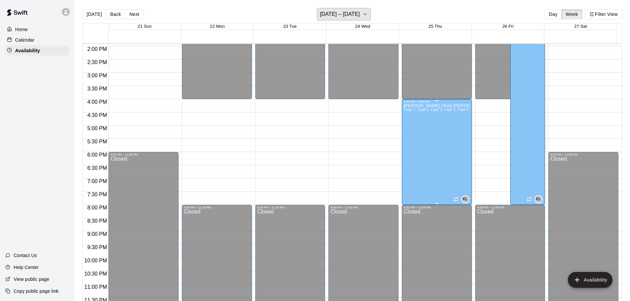
scroll to position [371, 0]
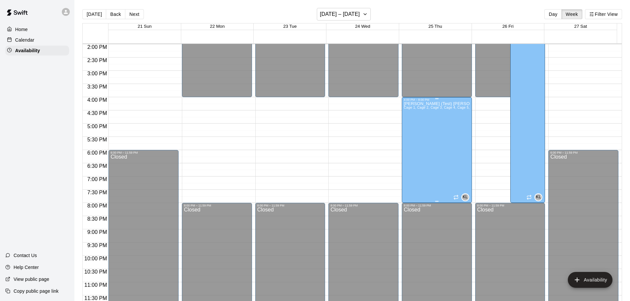
click at [409, 160] on div "[PERSON_NAME] (Test) [PERSON_NAME] 1, Cage 2, Cage 3, Cage 4, Cage 5, Cage 6, P…" at bounding box center [437, 252] width 66 height 301
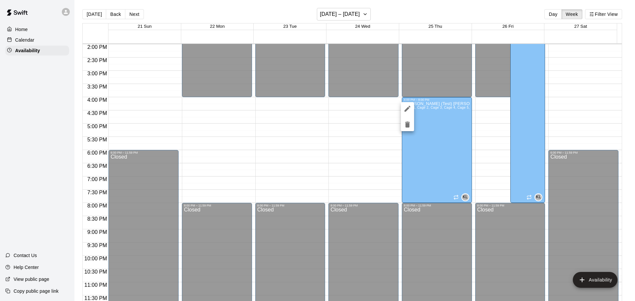
click at [408, 124] on icon "delete" at bounding box center [407, 125] width 5 height 6
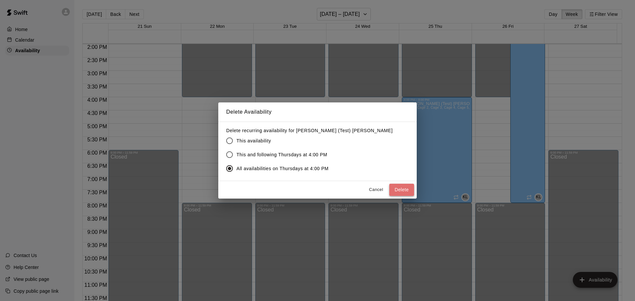
click at [400, 188] on button "Delete" at bounding box center [401, 190] width 25 height 12
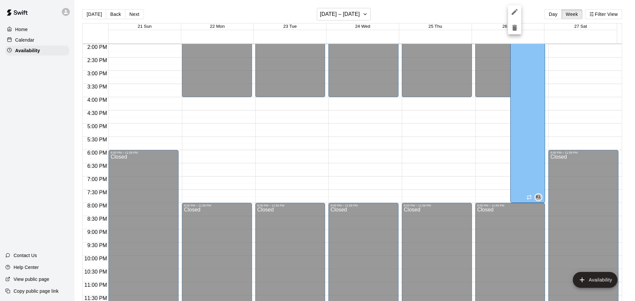
click at [516, 150] on div at bounding box center [317, 150] width 635 height 301
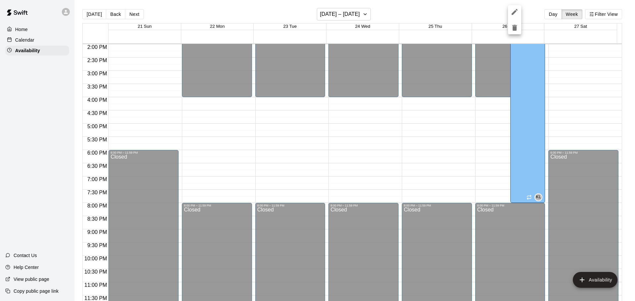
click at [518, 28] on icon "delete" at bounding box center [515, 28] width 8 height 8
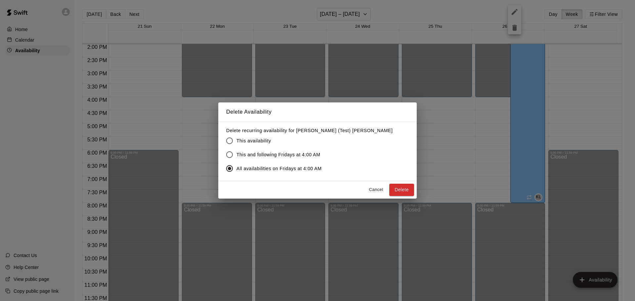
click at [398, 189] on button "Delete" at bounding box center [401, 190] width 25 height 12
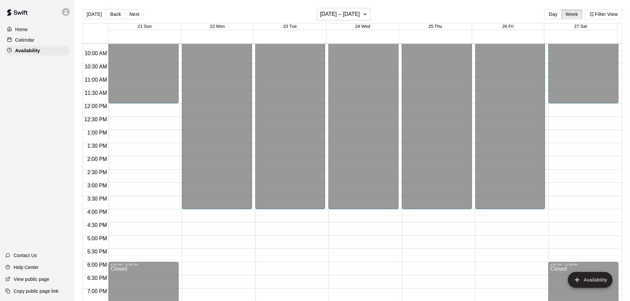
scroll to position [238, 0]
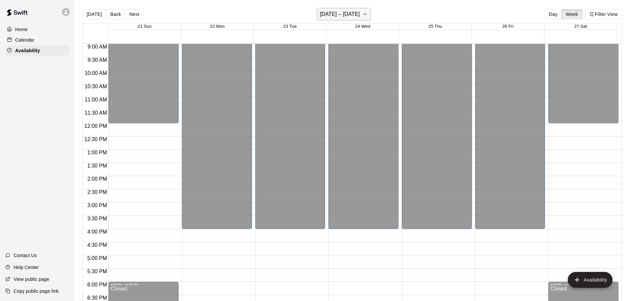
click at [352, 16] on h6 "[DATE] – [DATE]" at bounding box center [340, 14] width 40 height 9
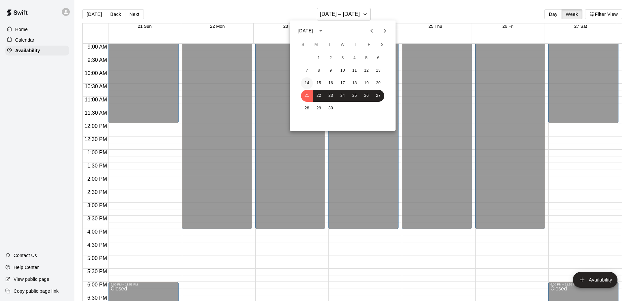
click at [309, 83] on button "14" at bounding box center [307, 83] width 12 height 12
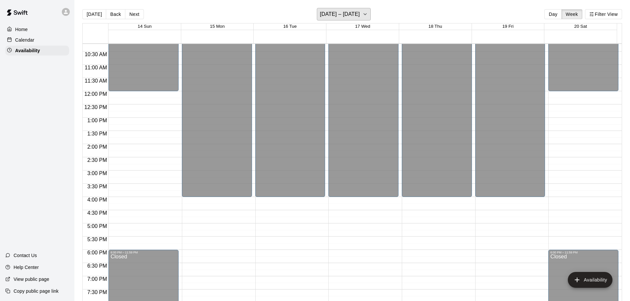
scroll to position [172, 0]
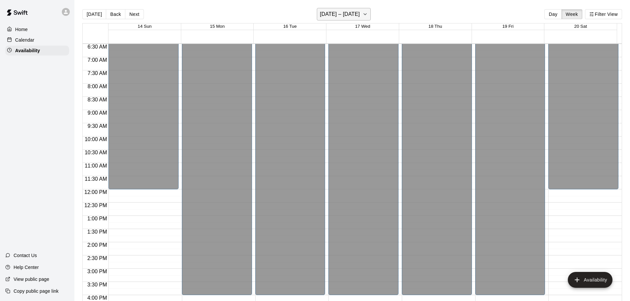
click at [338, 12] on h6 "[DATE] – [DATE]" at bounding box center [340, 14] width 40 height 9
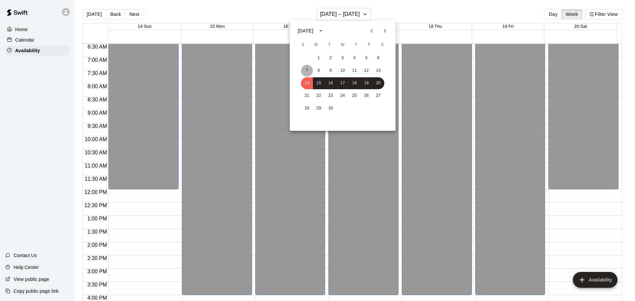
click at [305, 69] on button "7" at bounding box center [307, 71] width 12 height 12
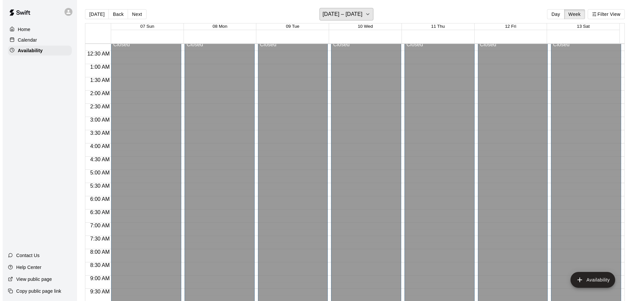
scroll to position [0, 0]
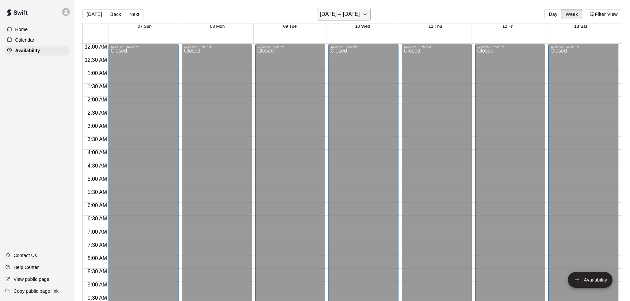
click at [351, 16] on h6 "[DATE] – [DATE]" at bounding box center [340, 14] width 40 height 9
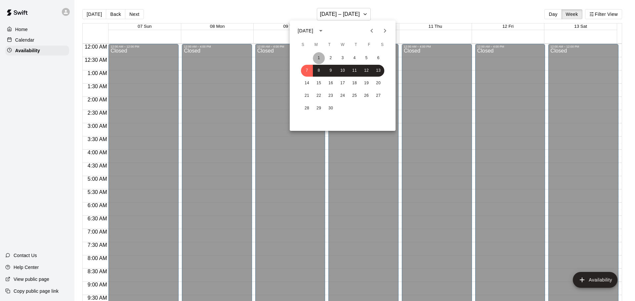
click at [318, 58] on button "1" at bounding box center [319, 58] width 12 height 12
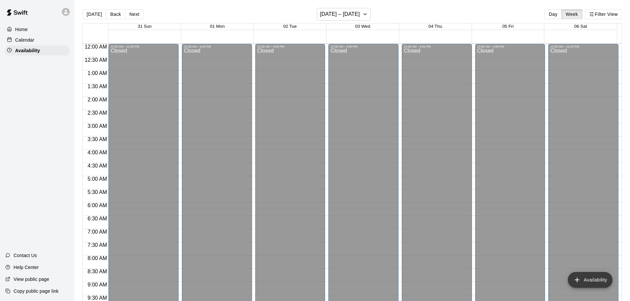
click at [583, 275] on button "Availability" at bounding box center [590, 280] width 45 height 16
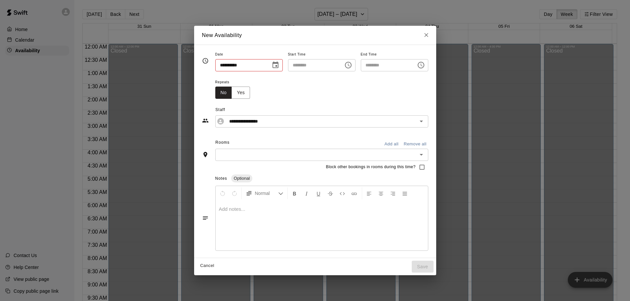
type input "**********"
type input "********"
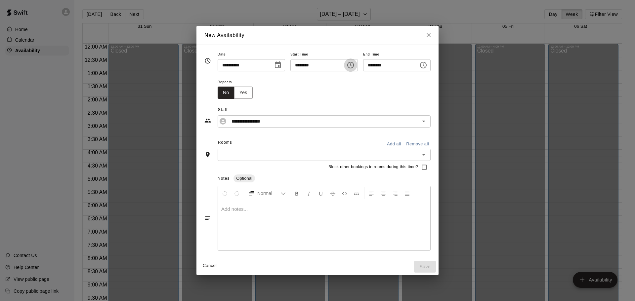
click at [354, 65] on icon "Choose time, selected time is 3:00 PM" at bounding box center [351, 65] width 8 height 8
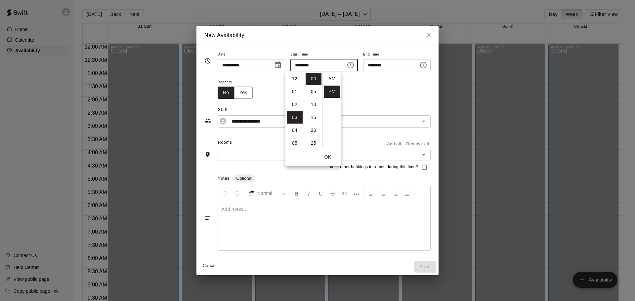
scroll to position [12, 0]
click at [297, 90] on li "04" at bounding box center [295, 92] width 16 height 12
type input "********"
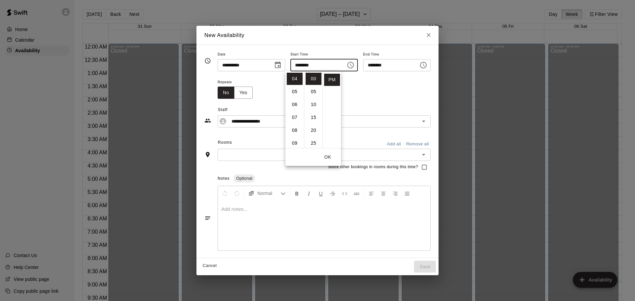
click at [425, 65] on icon "Choose time, selected time is 4:30 PM" at bounding box center [424, 65] width 2 height 3
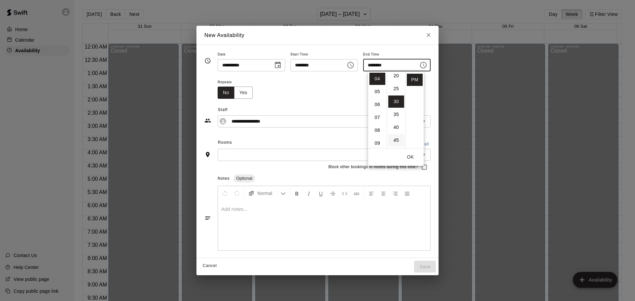
scroll to position [44, 0]
click at [322, 92] on div "Repeats No Yes" at bounding box center [324, 88] width 213 height 21
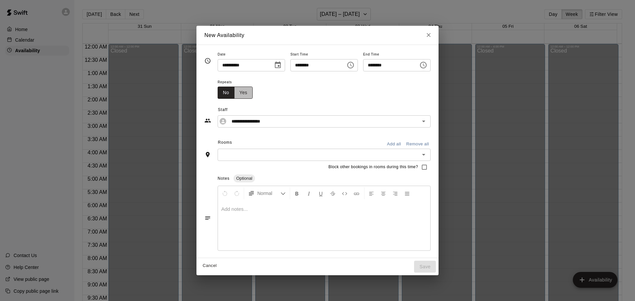
click at [234, 93] on button "Yes" at bounding box center [243, 93] width 19 height 12
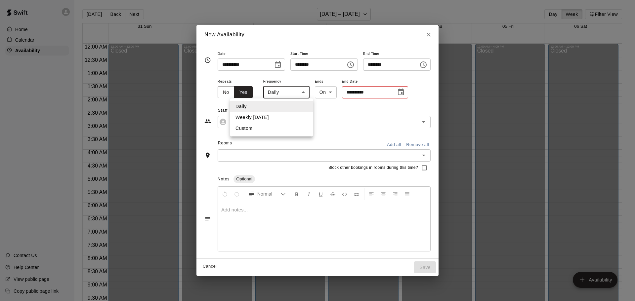
click at [289, 92] on body "Home Calendar Availability Contact Us Help Center View public page Copy public …" at bounding box center [317, 156] width 635 height 312
click at [268, 128] on li "Custom" at bounding box center [271, 128] width 83 height 11
type input "******"
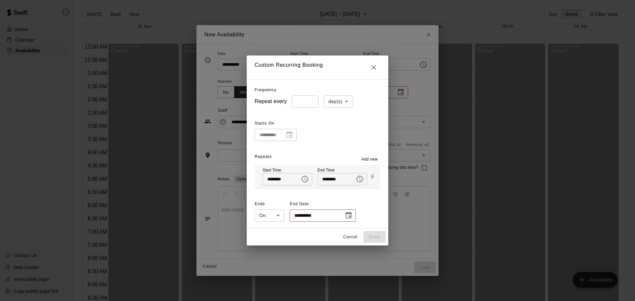
click at [345, 100] on body "Home Calendar Availability Contact Us Help Center View public page Copy public …" at bounding box center [317, 156] width 635 height 312
click at [338, 126] on li "week(s)" at bounding box center [336, 126] width 29 height 11
type input "******"
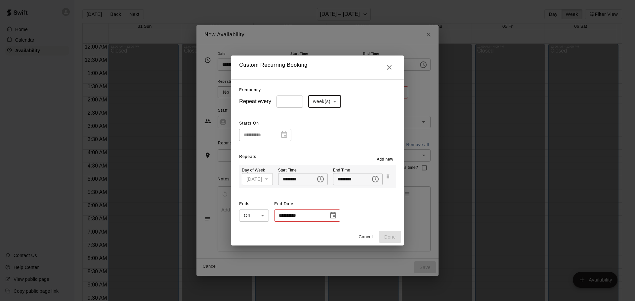
click at [331, 216] on icon "Choose date" at bounding box center [333, 216] width 8 height 8
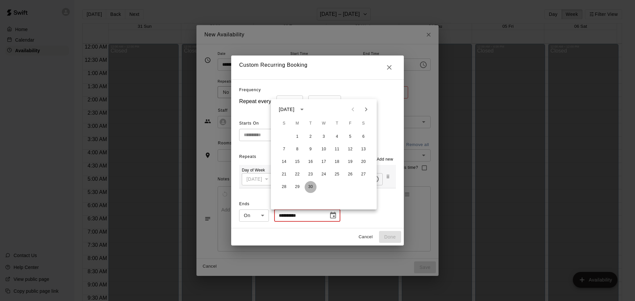
click at [311, 186] on button "30" at bounding box center [311, 187] width 12 height 12
type input "**********"
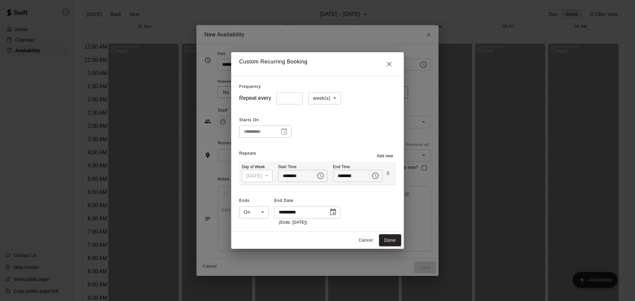
click at [362, 129] on div "**********" at bounding box center [317, 126] width 156 height 23
click at [391, 64] on icon "Close" at bounding box center [389, 64] width 8 height 8
type input "*****"
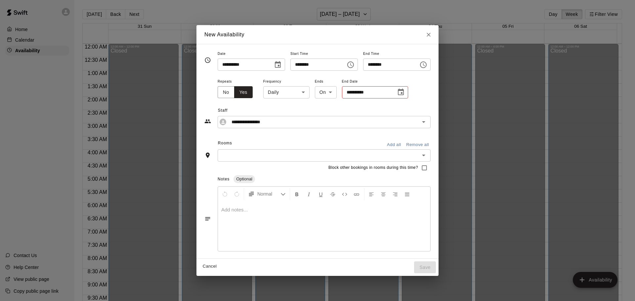
click at [397, 92] on icon "Choose date" at bounding box center [401, 92] width 8 height 8
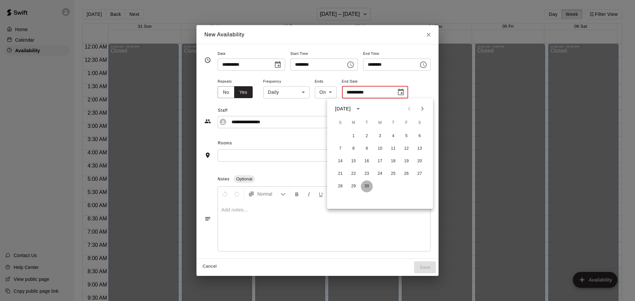
click at [368, 186] on button "30" at bounding box center [367, 187] width 12 height 12
type input "**********"
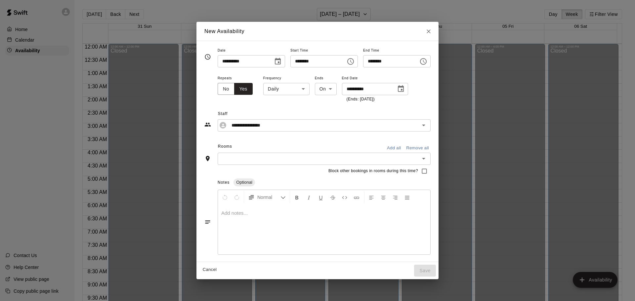
click at [408, 100] on div "**********" at bounding box center [324, 88] width 213 height 29
click at [288, 88] on body "Home Calendar Availability Contact Us Help Center View public page Copy public …" at bounding box center [317, 156] width 635 height 312
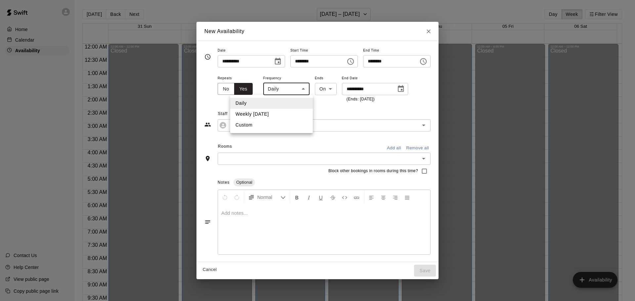
click at [438, 158] on div at bounding box center [317, 150] width 635 height 301
click at [428, 158] on icon "Open" at bounding box center [424, 159] width 8 height 8
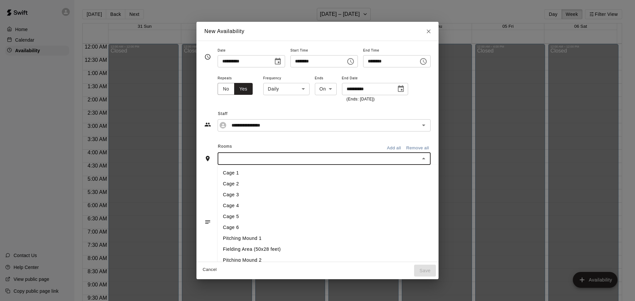
click at [405, 150] on button "Add all" at bounding box center [393, 148] width 21 height 10
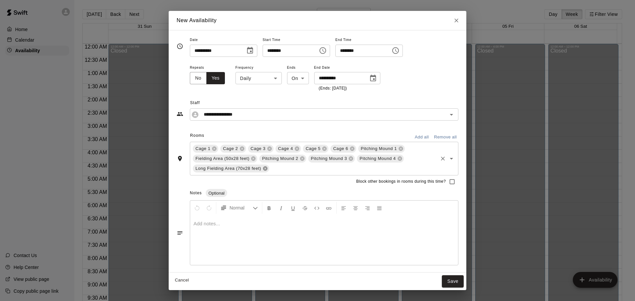
click at [268, 169] on icon at bounding box center [265, 168] width 5 height 5
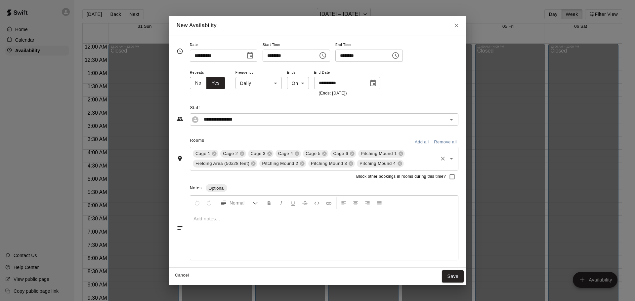
click at [276, 83] on body "Home Calendar Availability Contact Us Help Center View public page Copy public …" at bounding box center [317, 156] width 635 height 312
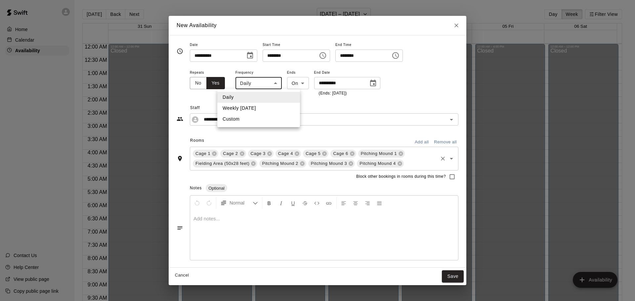
click at [387, 234] on div at bounding box center [317, 150] width 635 height 301
click at [450, 159] on icon "Open" at bounding box center [452, 159] width 8 height 8
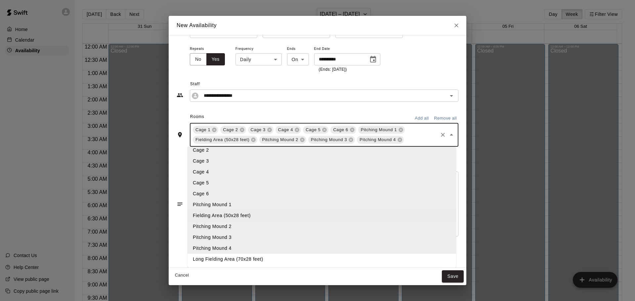
scroll to position [0, 0]
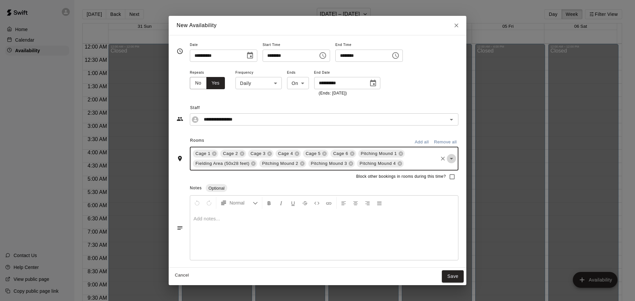
click at [451, 156] on icon "Open" at bounding box center [452, 159] width 8 height 8
click at [453, 159] on icon "Open" at bounding box center [452, 159] width 8 height 8
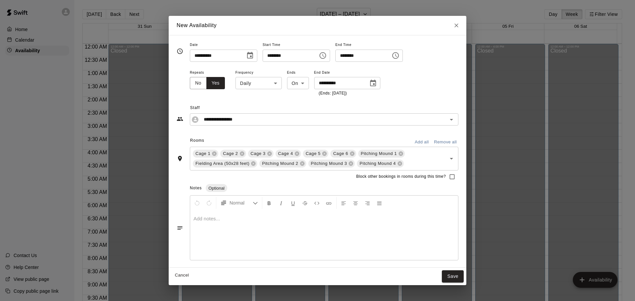
click at [277, 83] on body "Home Calendar Availability Contact Us Help Center View public page Copy public …" at bounding box center [317, 156] width 635 height 312
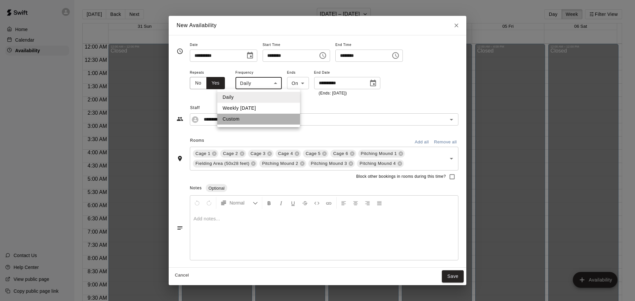
click at [252, 122] on li "Custom" at bounding box center [258, 119] width 83 height 11
type input "******"
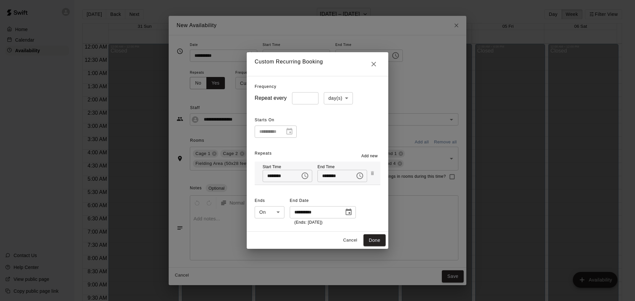
click at [345, 97] on body "Home Calendar Availability Contact Us Help Center View public page Copy public …" at bounding box center [317, 156] width 635 height 312
click at [334, 124] on li "week(s)" at bounding box center [336, 123] width 29 height 11
type input "******"
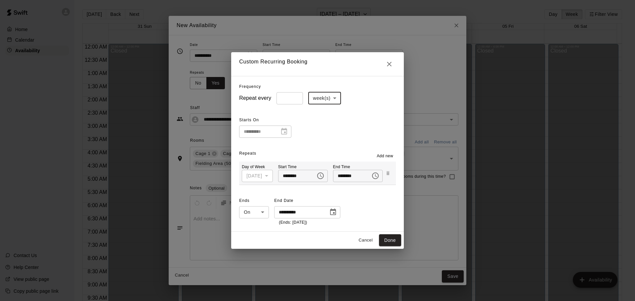
click at [388, 155] on span "Add new" at bounding box center [385, 156] width 17 height 7
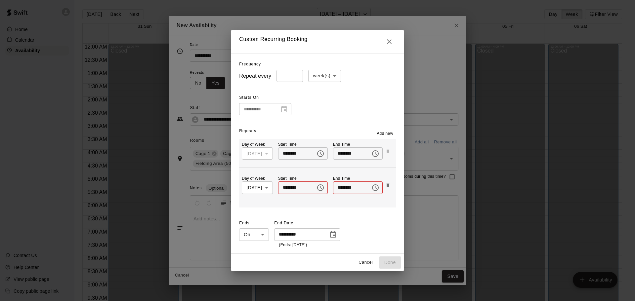
click at [385, 134] on span "Add new" at bounding box center [385, 134] width 17 height 7
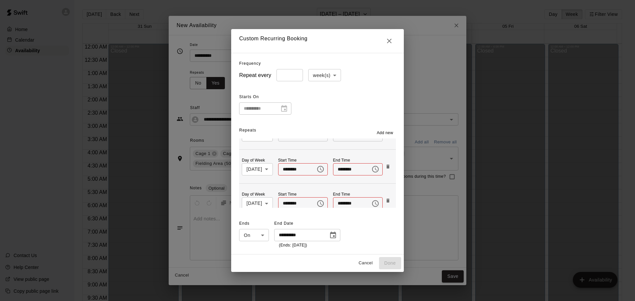
scroll to position [33, 0]
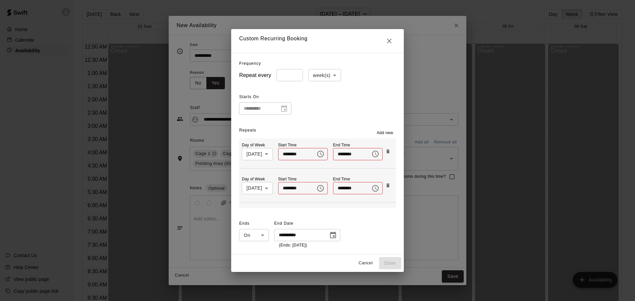
click at [389, 129] on button "Add new" at bounding box center [385, 133] width 22 height 11
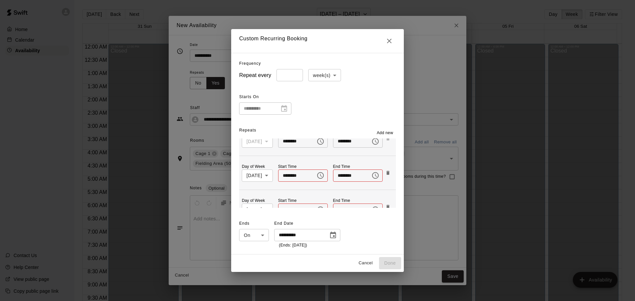
scroll to position [0, 0]
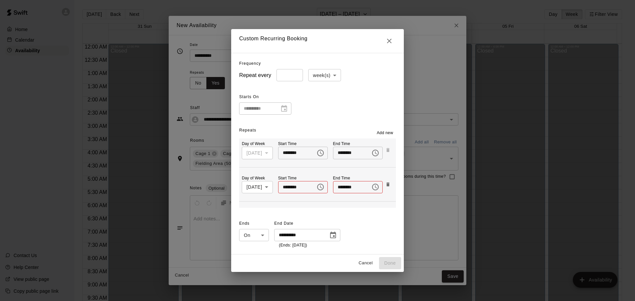
click at [265, 186] on body "Home Calendar Availability Contact Us Help Center View public page Copy public …" at bounding box center [317, 156] width 635 height 312
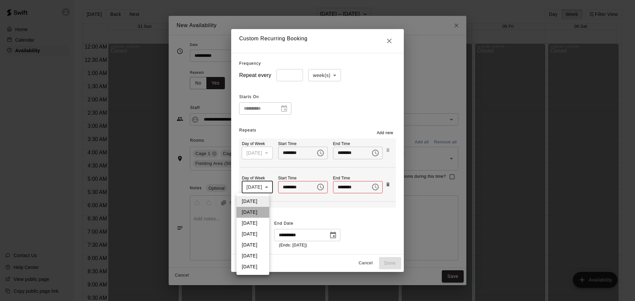
click at [249, 211] on li "[DATE]" at bounding box center [253, 212] width 33 height 11
type input "*"
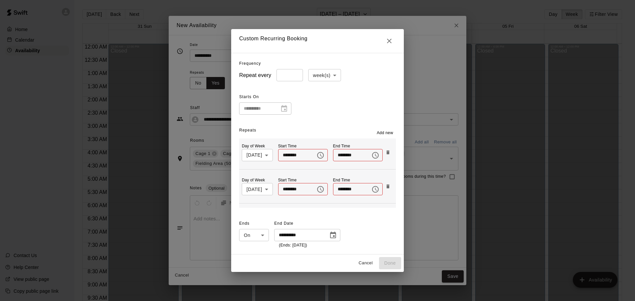
scroll to position [67, 0]
click at [268, 154] on body "Home Calendar Availability Contact Us Help Center View public page Copy public …" at bounding box center [317, 156] width 635 height 312
drag, startPoint x: 252, startPoint y: 189, endPoint x: 273, endPoint y: 183, distance: 21.5
click at [252, 189] on li "[DATE]" at bounding box center [252, 190] width 33 height 11
type input "*"
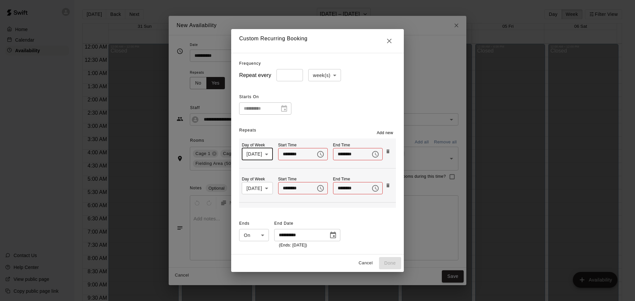
click at [263, 187] on body "Home Calendar Availability Contact Us Help Center View public page Copy public …" at bounding box center [317, 156] width 635 height 312
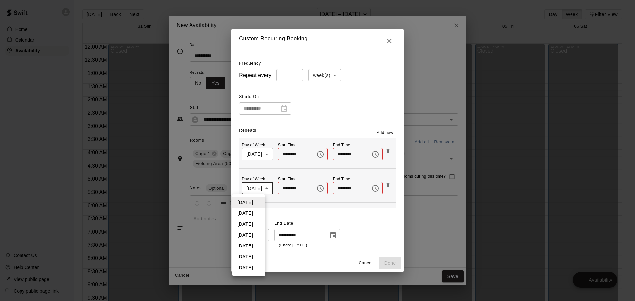
click at [252, 234] on li "[DATE]" at bounding box center [248, 235] width 33 height 11
type input "*"
click at [393, 132] on span "Add new" at bounding box center [385, 133] width 17 height 7
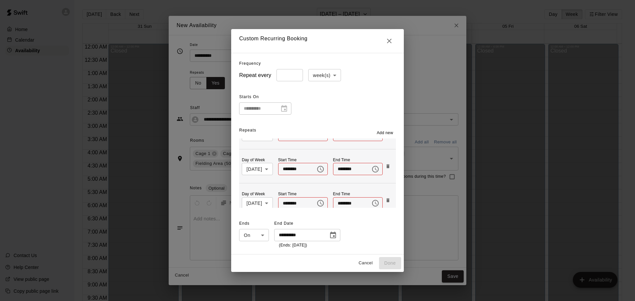
scroll to position [101, 0]
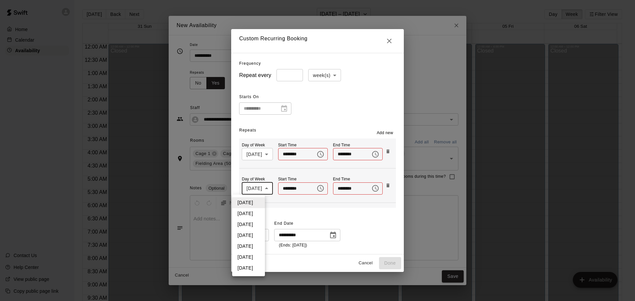
click at [265, 187] on body "Home Calendar Availability Contact Us Help Center View public page Copy public …" at bounding box center [317, 156] width 635 height 312
click at [254, 236] on li "[DATE]" at bounding box center [248, 235] width 33 height 11
click at [266, 185] on body "Home Calendar Availability Contact Us Help Center View public page Copy public …" at bounding box center [317, 156] width 635 height 312
click at [248, 246] on li "[DATE]" at bounding box center [252, 246] width 36 height 11
type input "*"
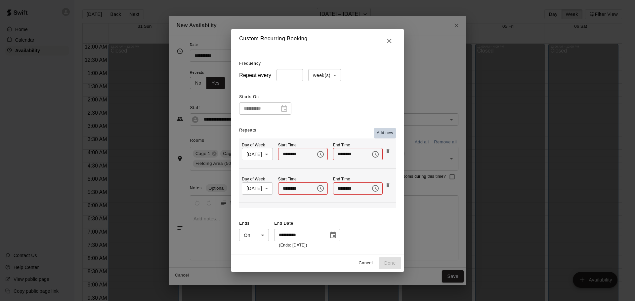
click at [392, 132] on span "Add new" at bounding box center [385, 133] width 17 height 7
click at [261, 187] on body "Home Calendar Availability Contact Us Help Center View public page Copy public …" at bounding box center [317, 156] width 635 height 312
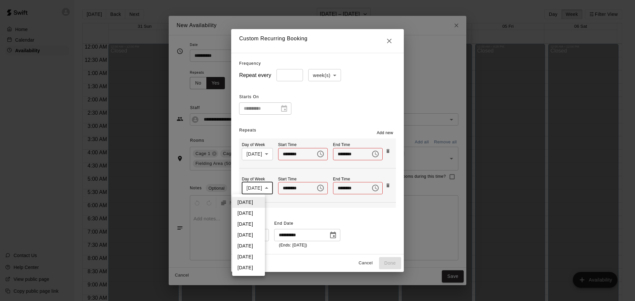
click at [250, 256] on li "[DATE]" at bounding box center [248, 257] width 33 height 11
type input "*"
click at [389, 132] on span "Add new" at bounding box center [385, 133] width 17 height 7
click at [261, 188] on body "Home Calendar Availability Contact Us Help Center View public page Copy public …" at bounding box center [317, 156] width 635 height 312
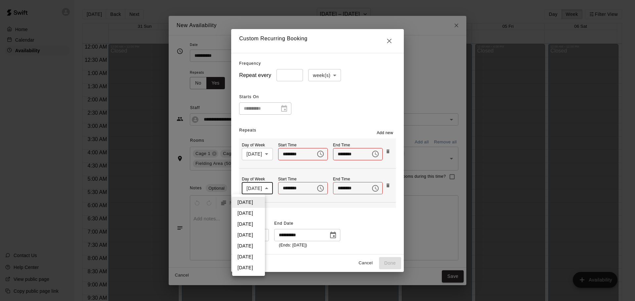
click at [245, 266] on li "[DATE]" at bounding box center [248, 268] width 33 height 11
type input "*"
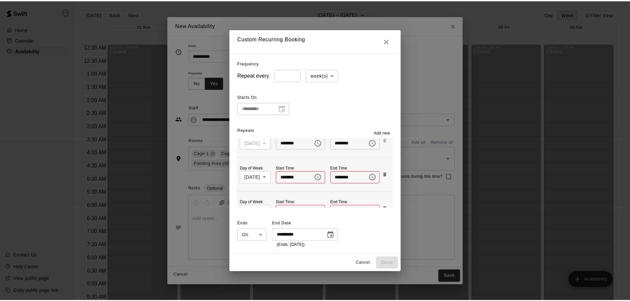
scroll to position [0, 0]
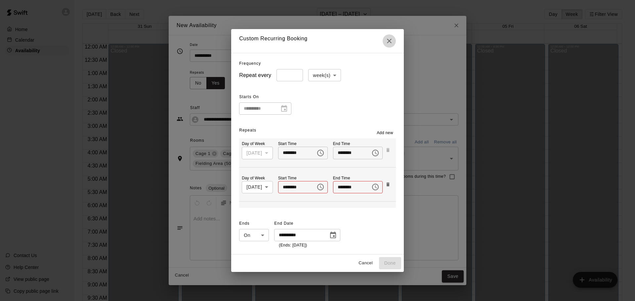
click at [393, 44] on icon "Close" at bounding box center [389, 41] width 8 height 8
type input "*****"
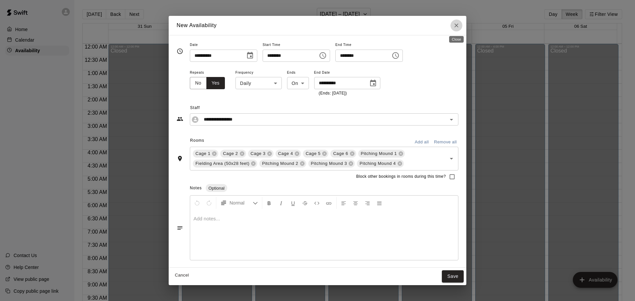
click at [455, 26] on icon "Close" at bounding box center [456, 25] width 7 height 7
type input "**********"
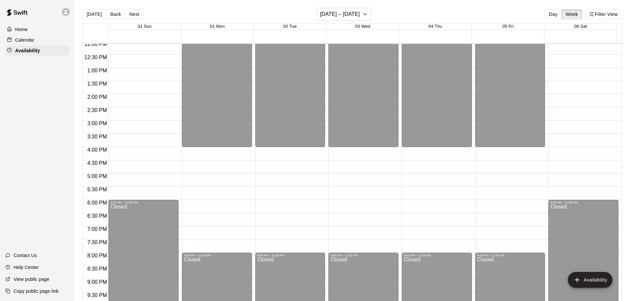
scroll to position [331, 0]
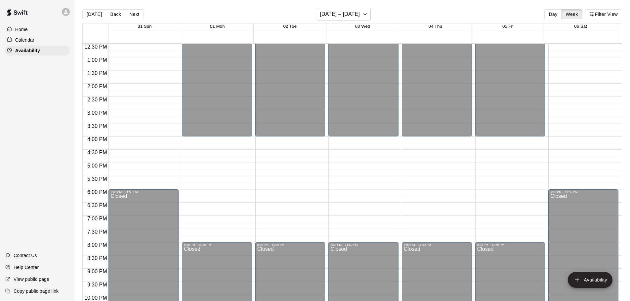
click at [32, 45] on div "Calendar" at bounding box center [37, 40] width 64 height 10
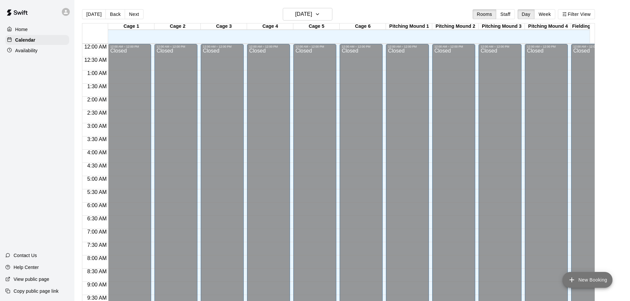
click at [571, 279] on icon "add" at bounding box center [572, 280] width 8 height 8
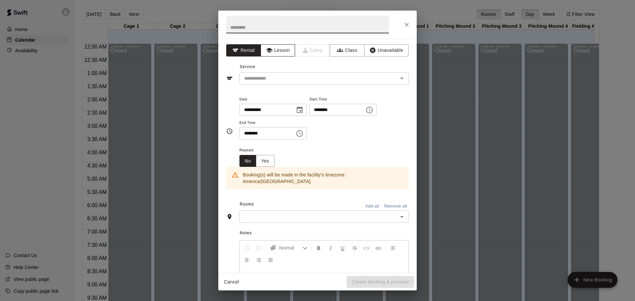
click at [274, 52] on button "Lesson" at bounding box center [278, 50] width 35 height 12
click at [338, 80] on input "text" at bounding box center [315, 78] width 146 height 8
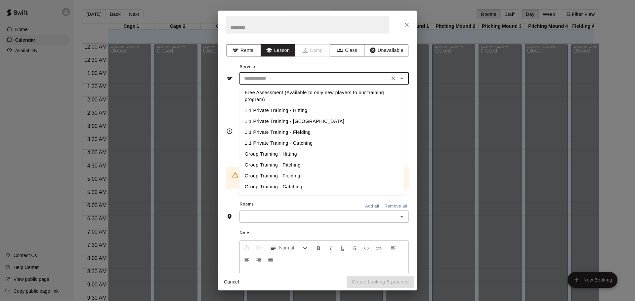
click at [303, 111] on li "1:1 Private Training - Hitting" at bounding box center [322, 110] width 164 height 11
type input "**********"
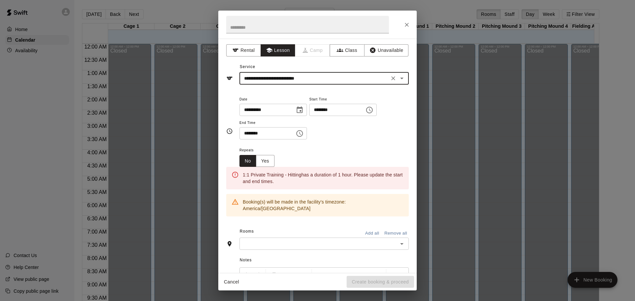
click at [304, 109] on icon "Choose date, selected date is Aug 17, 2025" at bounding box center [300, 110] width 8 height 8
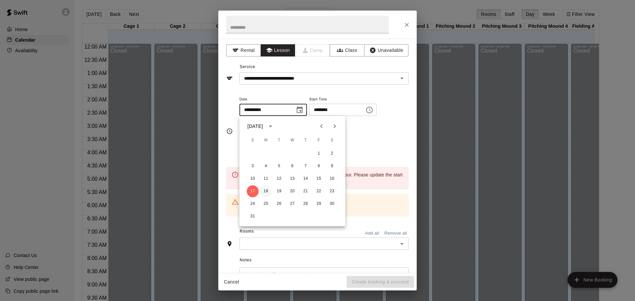
click at [263, 190] on button "18" at bounding box center [266, 192] width 12 height 12
type input "**********"
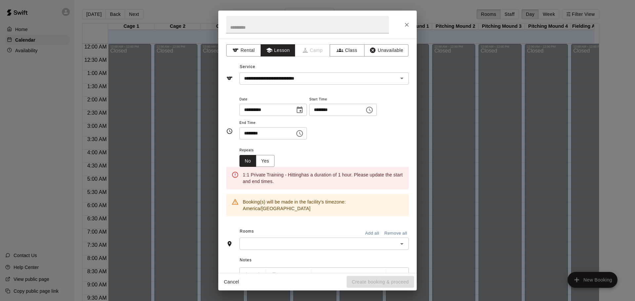
click at [374, 108] on icon "Choose time, selected time is 3:00 PM" at bounding box center [370, 110] width 8 height 8
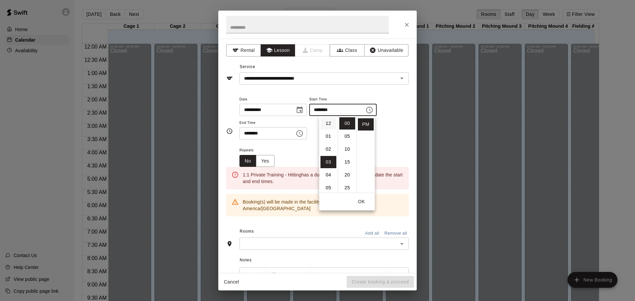
click at [328, 125] on li "12" at bounding box center [329, 123] width 16 height 12
type input "********"
click at [389, 136] on div "**********" at bounding box center [324, 117] width 169 height 45
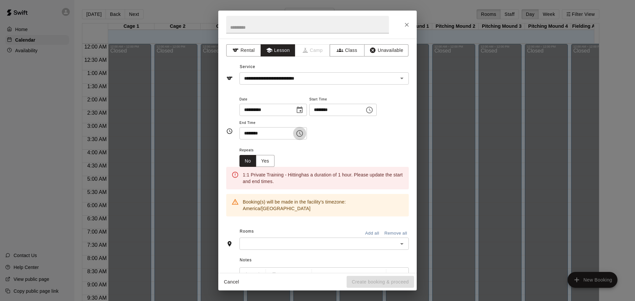
click at [306, 136] on button "Choose time, selected time is 3:30 PM" at bounding box center [299, 133] width 13 height 13
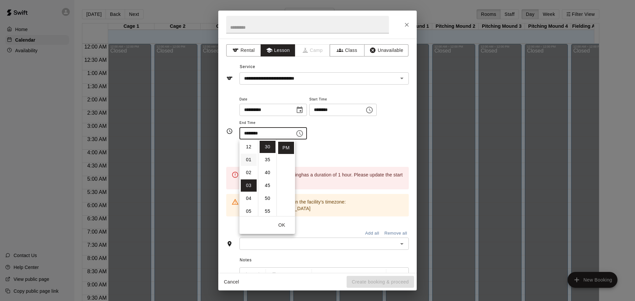
click at [247, 160] on li "01" at bounding box center [249, 160] width 16 height 12
click at [268, 148] on li "00" at bounding box center [268, 147] width 16 height 12
type input "********"
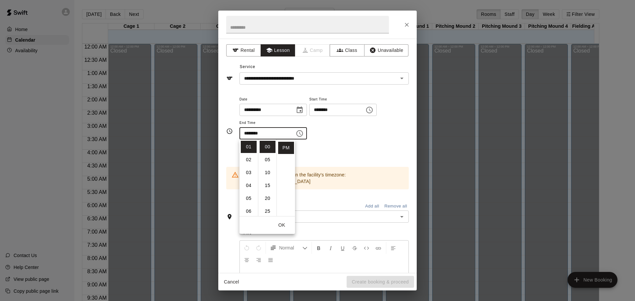
click at [354, 137] on div "**********" at bounding box center [324, 117] width 169 height 45
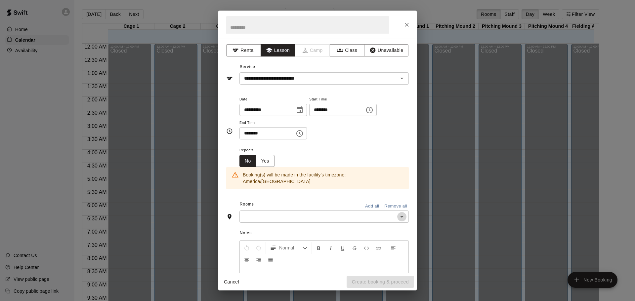
click at [399, 213] on icon "Open" at bounding box center [402, 217] width 8 height 8
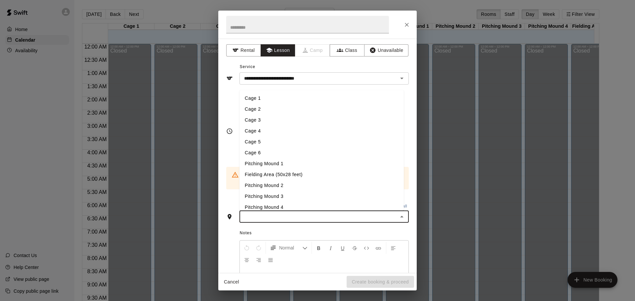
click at [259, 115] on li "Cage 3" at bounding box center [322, 120] width 164 height 11
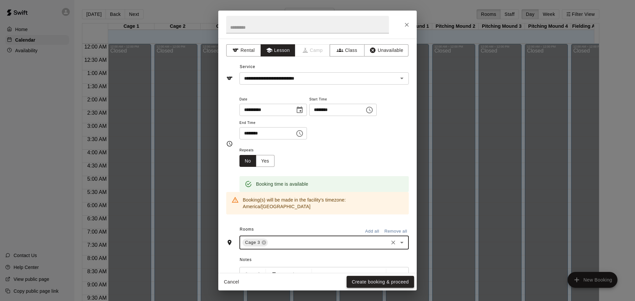
click at [388, 283] on button "Create booking & proceed" at bounding box center [380, 282] width 67 height 12
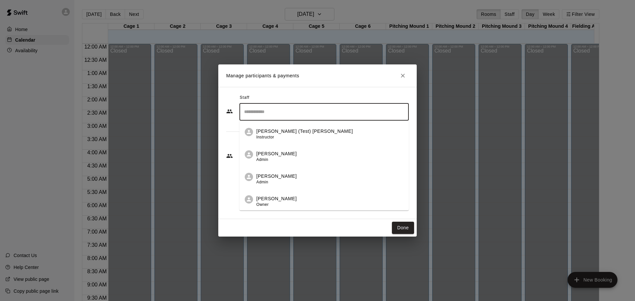
click at [297, 112] on input "Search staff" at bounding box center [324, 112] width 163 height 12
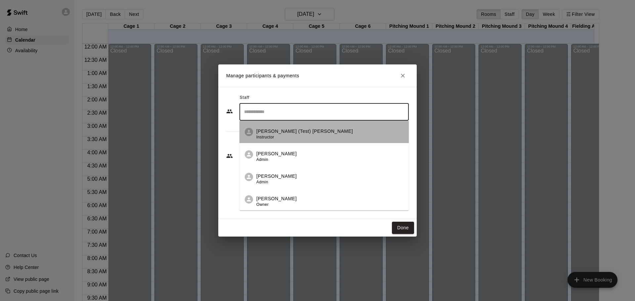
click at [285, 135] on div "[PERSON_NAME] (Test) Lu Instructor" at bounding box center [304, 134] width 97 height 13
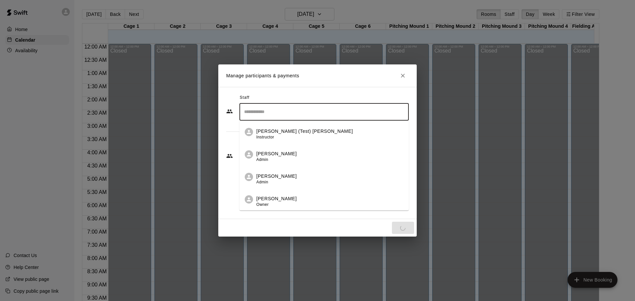
click at [297, 107] on input "Search staff" at bounding box center [324, 112] width 163 height 12
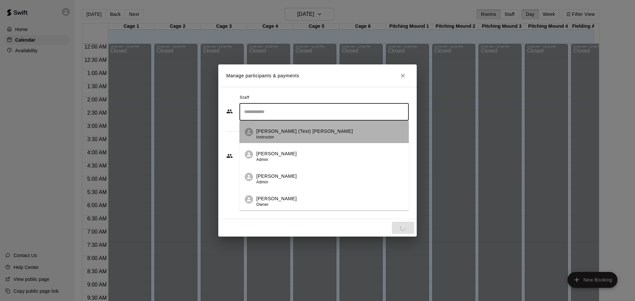
click at [281, 131] on p "[PERSON_NAME] (Test) [PERSON_NAME]" at bounding box center [304, 131] width 97 height 7
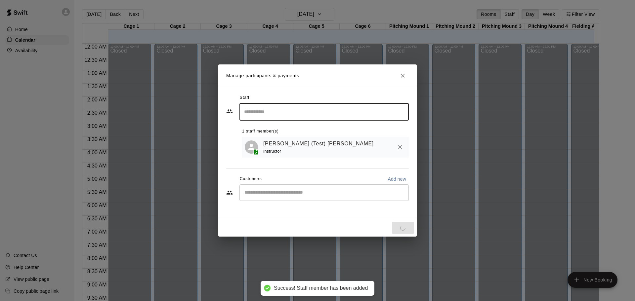
click at [277, 199] on div "​" at bounding box center [324, 193] width 169 height 17
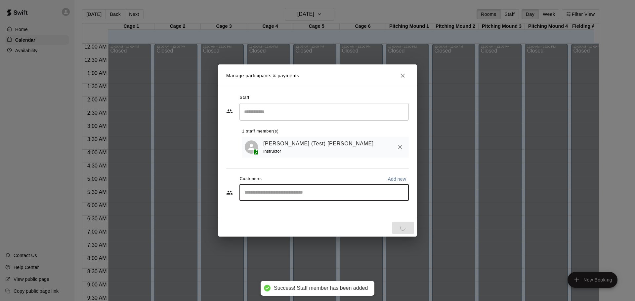
click at [279, 194] on input "Start typing to search customers..." at bounding box center [324, 193] width 163 height 7
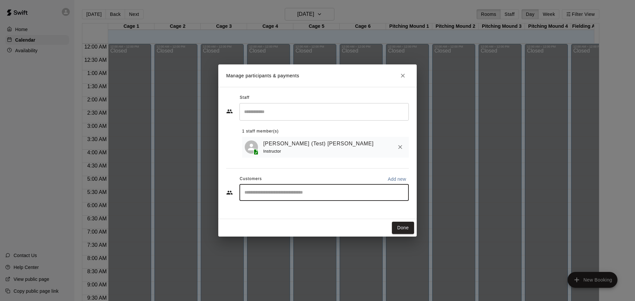
click at [302, 193] on input "Start typing to search customers..." at bounding box center [324, 193] width 163 height 7
click at [301, 196] on input "Start typing to search customers..." at bounding box center [324, 193] width 163 height 7
type input "*****"
click at [348, 209] on div "[PERSON_NAME] [EMAIL_ADDRESS][DOMAIN_NAME]" at bounding box center [331, 213] width 146 height 14
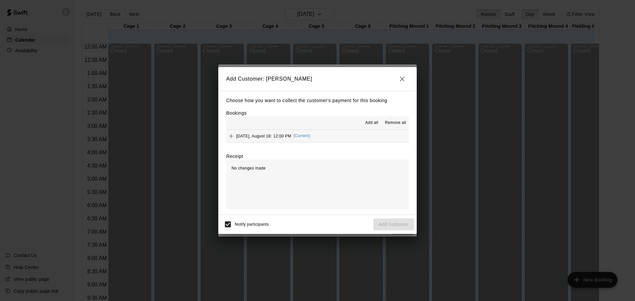
click at [372, 123] on span "Add all" at bounding box center [371, 123] width 13 height 7
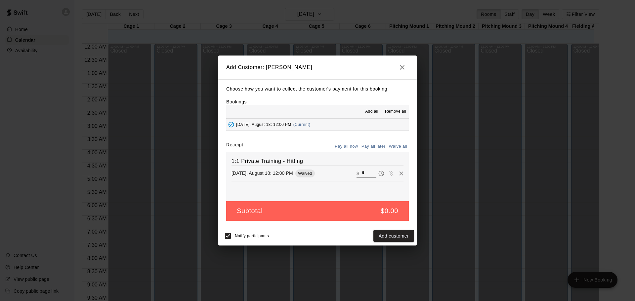
click at [354, 147] on button "Pay all now" at bounding box center [346, 147] width 27 height 10
click at [391, 239] on button "Add customer" at bounding box center [394, 236] width 41 height 12
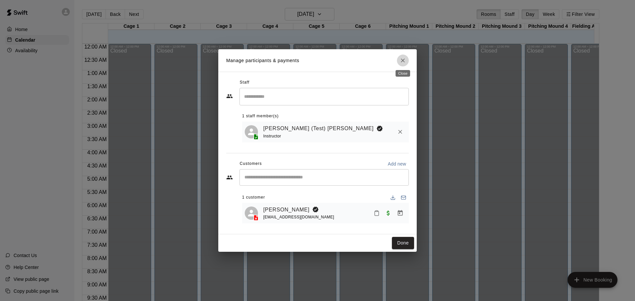
click at [402, 63] on button "Close" at bounding box center [403, 61] width 12 height 12
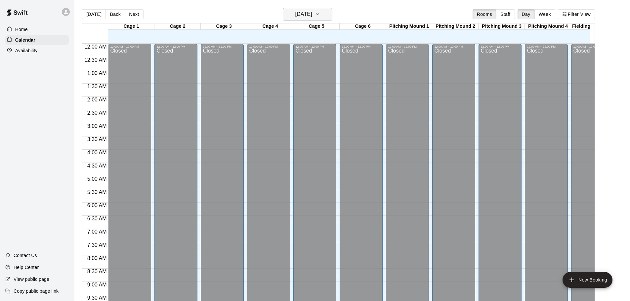
click at [301, 11] on h6 "[DATE]" at bounding box center [303, 14] width 17 height 9
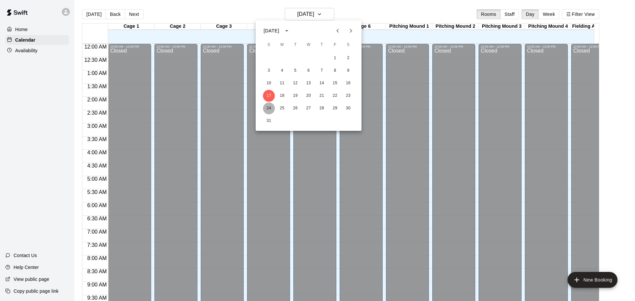
click at [268, 107] on button "24" at bounding box center [269, 109] width 12 height 12
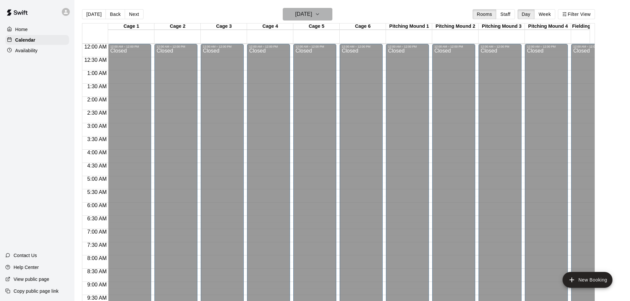
click at [309, 13] on h6 "[DATE]" at bounding box center [303, 14] width 17 height 9
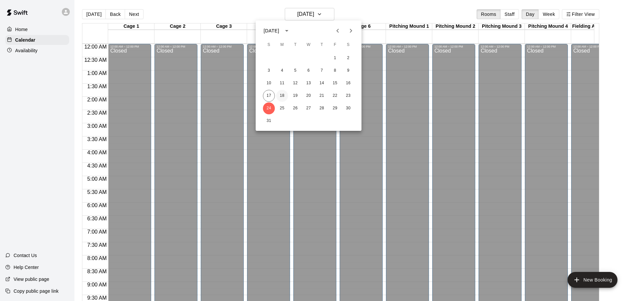
click at [279, 97] on button "18" at bounding box center [282, 96] width 12 height 12
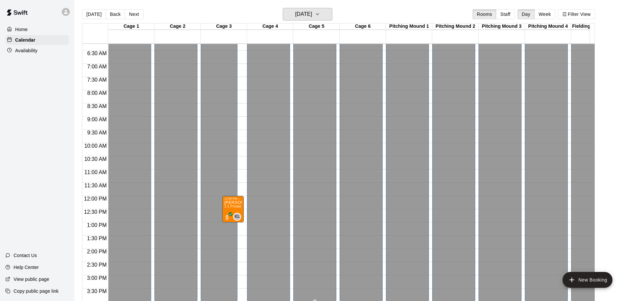
scroll to position [199, 0]
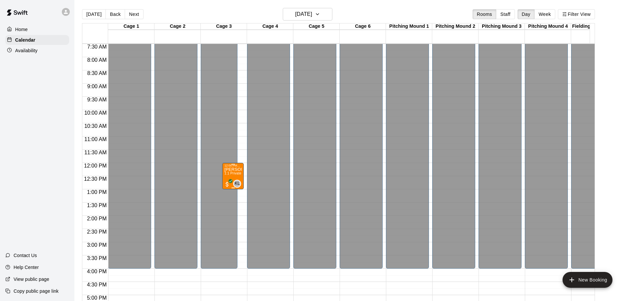
drag, startPoint x: 236, startPoint y: 171, endPoint x: 233, endPoint y: 174, distance: 4.7
click at [233, 174] on span "1:1 Private Training - Hitting" at bounding box center [246, 174] width 44 height 4
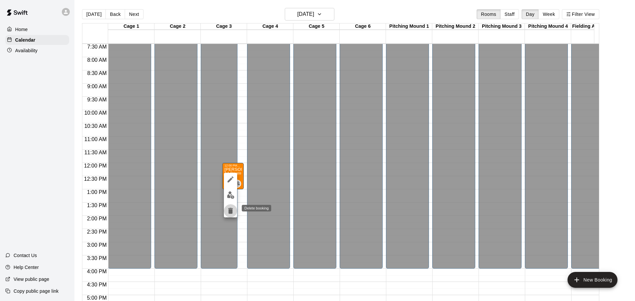
click at [231, 213] on icon "delete" at bounding box center [230, 211] width 5 height 6
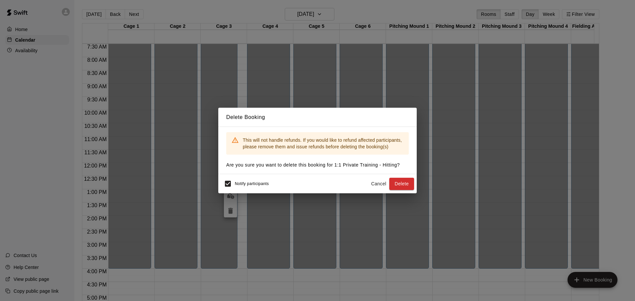
click at [399, 177] on div "Notify participants Cancel Delete" at bounding box center [317, 183] width 199 height 19
click at [400, 186] on button "Delete" at bounding box center [401, 184] width 25 height 12
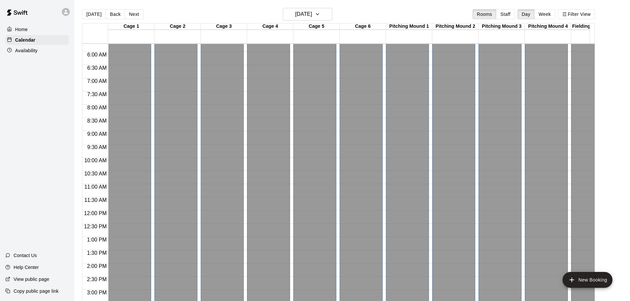
scroll to position [0, 0]
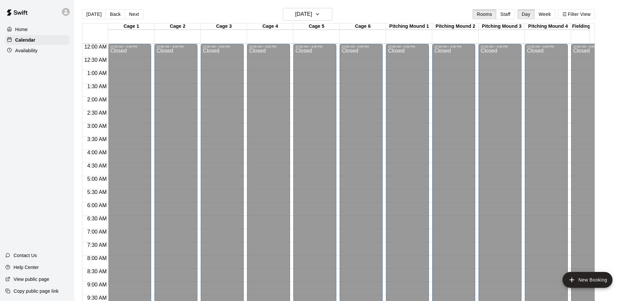
click at [30, 27] on div "Home" at bounding box center [37, 29] width 64 height 10
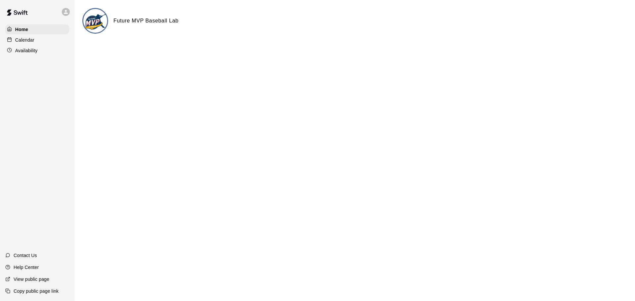
click at [29, 42] on p "Calendar" at bounding box center [24, 40] width 19 height 7
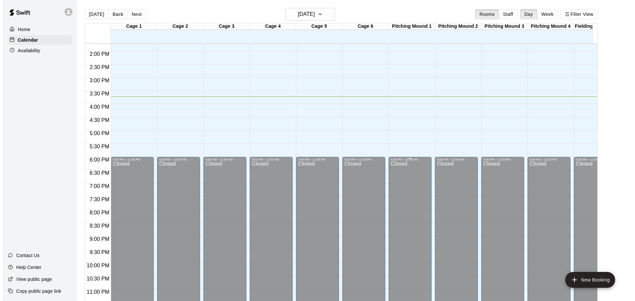
scroll to position [376, 0]
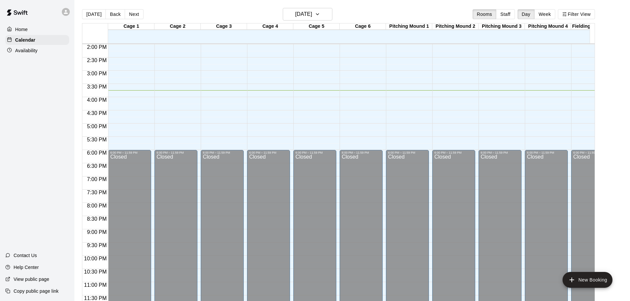
click at [22, 27] on p "Home" at bounding box center [21, 29] width 13 height 7
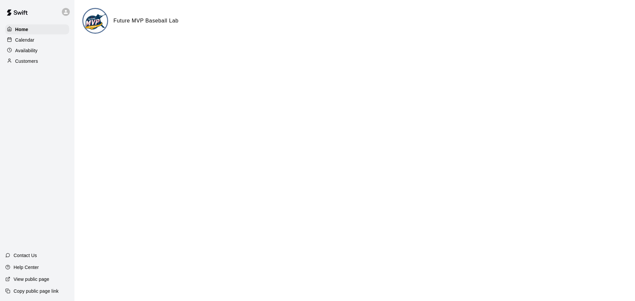
click at [27, 62] on p "Customers" at bounding box center [26, 61] width 23 height 7
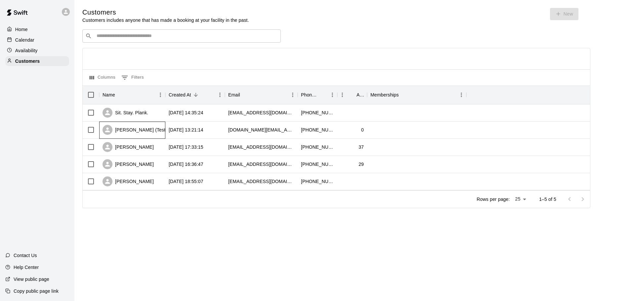
click at [162, 131] on div "[PERSON_NAME] (Test) [PERSON_NAME]" at bounding box center [132, 130] width 66 height 17
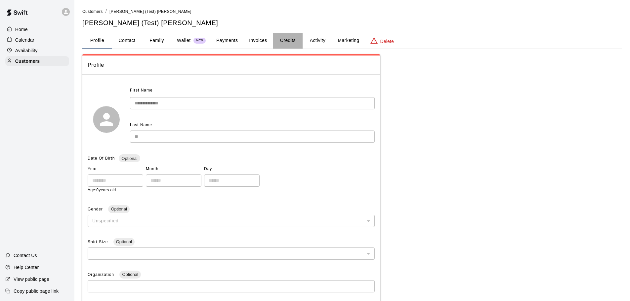
click at [288, 40] on button "Credits" at bounding box center [288, 41] width 30 height 16
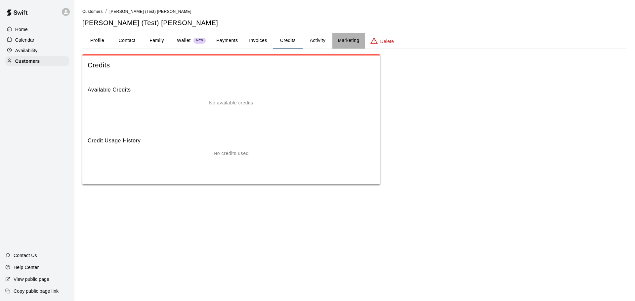
click at [345, 36] on button "Marketing" at bounding box center [348, 41] width 32 height 16
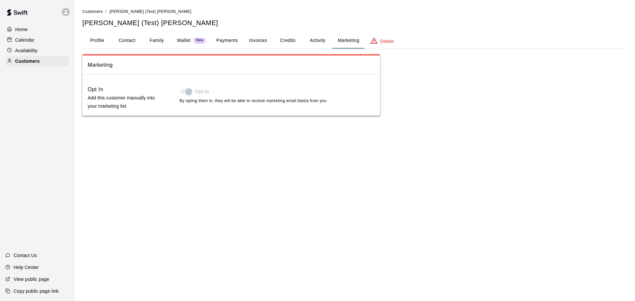
click at [187, 92] on span at bounding box center [185, 91] width 11 height 5
click at [315, 38] on button "Activity" at bounding box center [318, 41] width 30 height 16
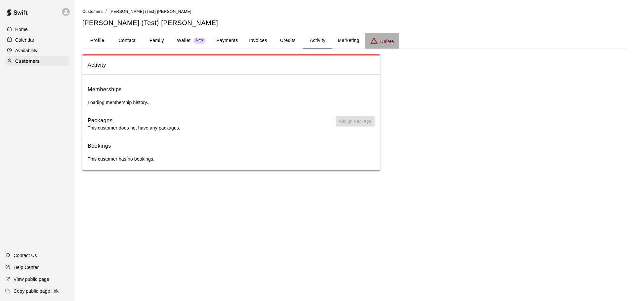
click at [386, 41] on p "Delete" at bounding box center [387, 41] width 14 height 7
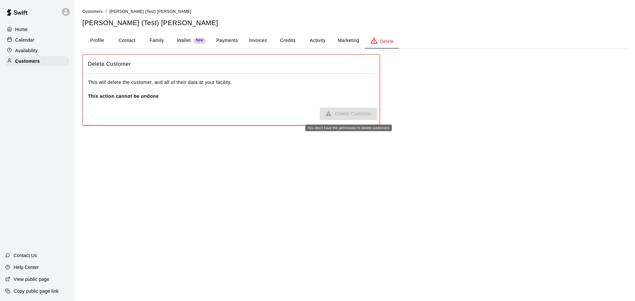
click at [336, 111] on span "Delete Customer" at bounding box center [348, 114] width 57 height 12
click at [140, 40] on button "Contact" at bounding box center [127, 41] width 30 height 16
select select "**"
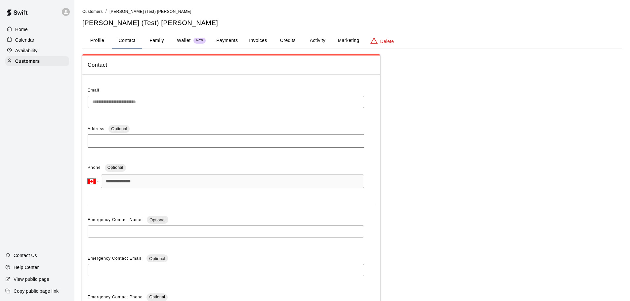
click at [121, 40] on button "Contact" at bounding box center [127, 41] width 30 height 16
click at [93, 41] on button "Profile" at bounding box center [97, 41] width 30 height 16
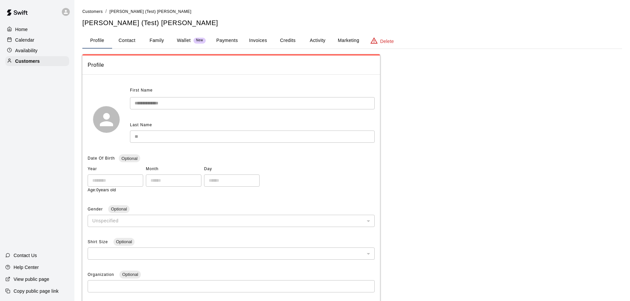
click at [119, 40] on button "Contact" at bounding box center [127, 41] width 30 height 16
select select "**"
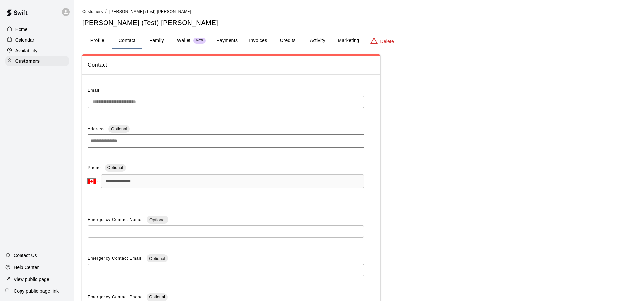
click at [163, 47] on button "Family" at bounding box center [157, 41] width 30 height 16
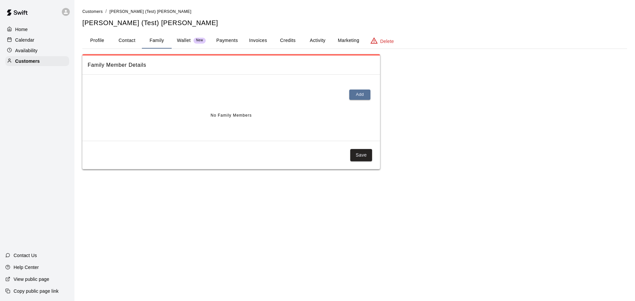
click at [185, 38] on p "Wallet" at bounding box center [184, 40] width 14 height 7
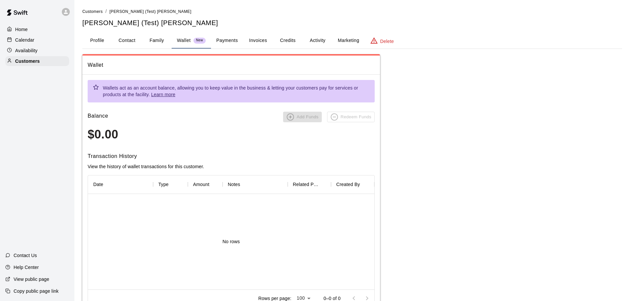
click at [220, 39] on button "Payments" at bounding box center [227, 41] width 32 height 16
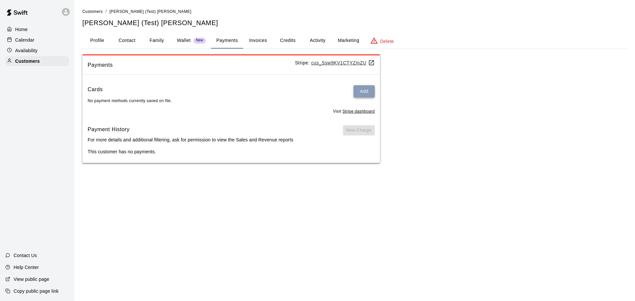
click at [365, 89] on button "Add" at bounding box center [364, 91] width 21 height 12
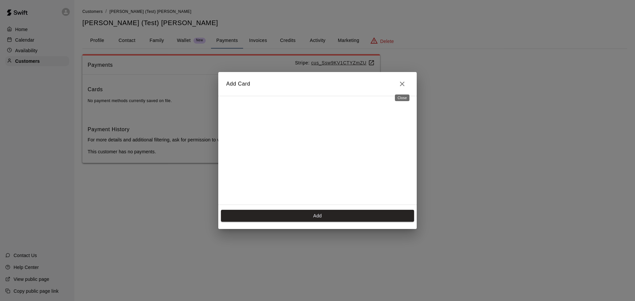
click at [403, 83] on icon "Close" at bounding box center [402, 84] width 5 height 5
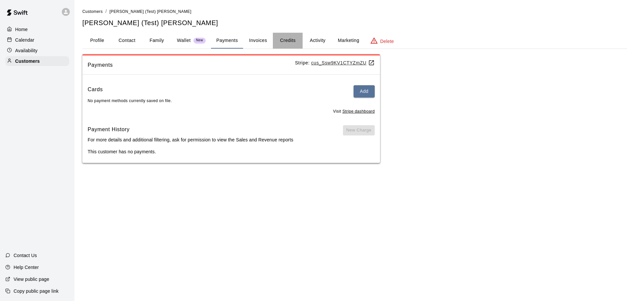
click at [275, 44] on button "Credits" at bounding box center [288, 41] width 30 height 16
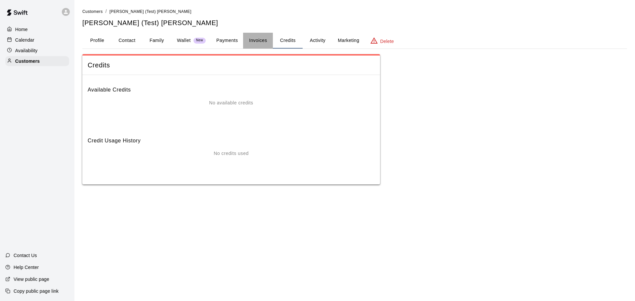
click at [253, 43] on button "Invoices" at bounding box center [258, 41] width 30 height 16
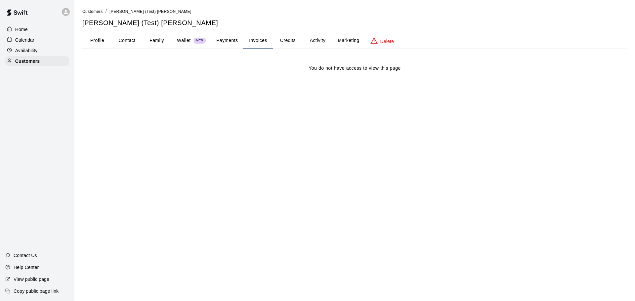
click at [98, 43] on button "Profile" at bounding box center [97, 41] width 30 height 16
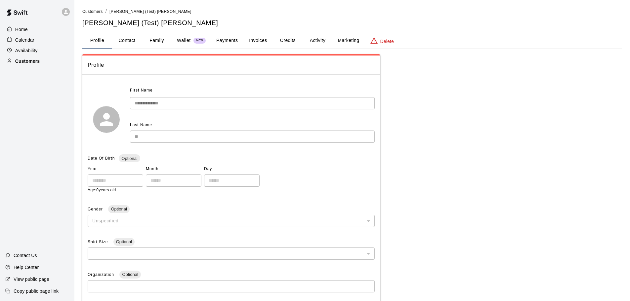
click at [41, 65] on div "Customers" at bounding box center [37, 61] width 64 height 10
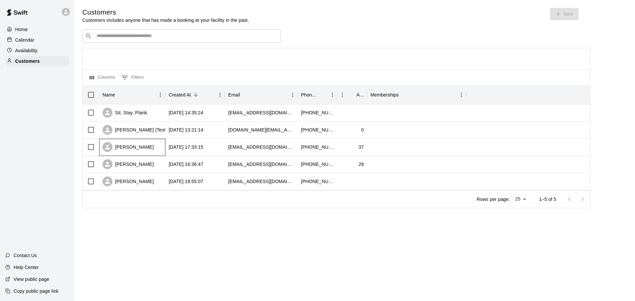
click at [128, 148] on div "[PERSON_NAME]" at bounding box center [128, 147] width 51 height 10
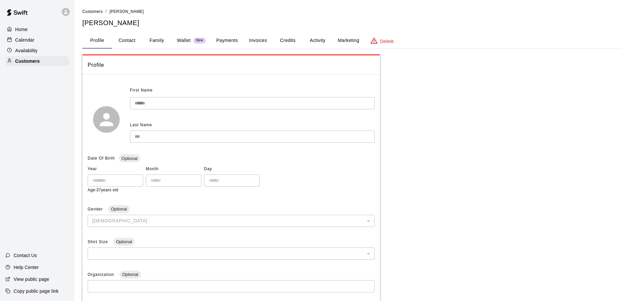
click at [224, 37] on button "Payments" at bounding box center [227, 41] width 32 height 16
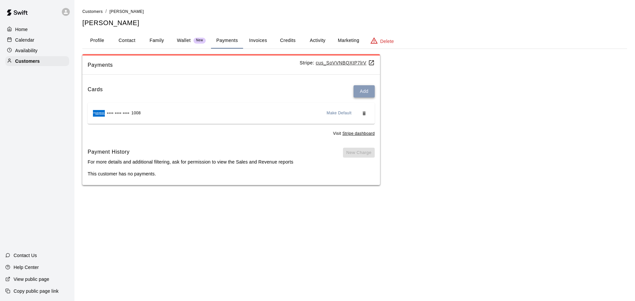
click at [363, 93] on button "Add" at bounding box center [364, 91] width 21 height 12
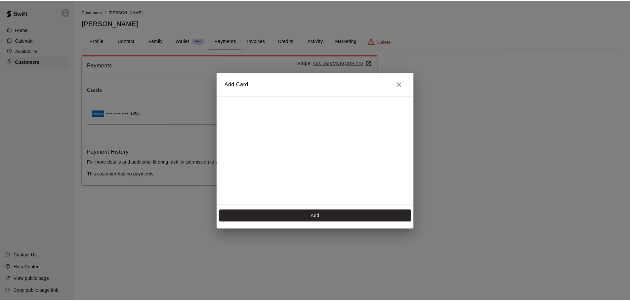
scroll to position [10, 0]
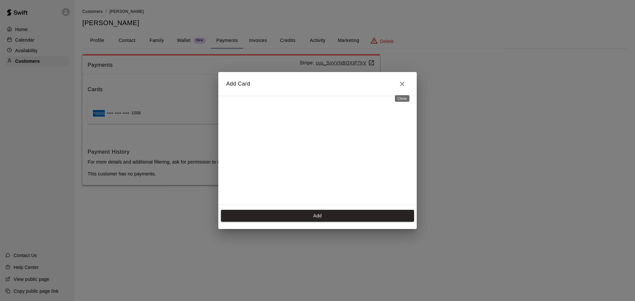
click at [408, 83] on button "Close" at bounding box center [402, 83] width 13 height 13
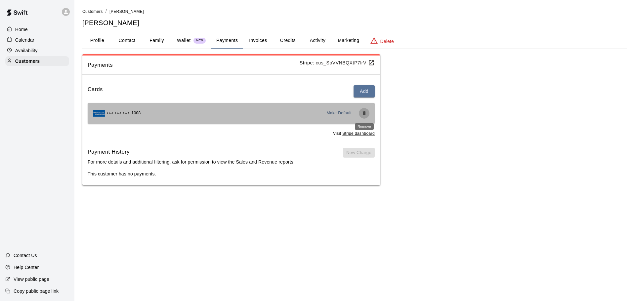
click at [363, 115] on icon "Remove" at bounding box center [364, 113] width 3 height 4
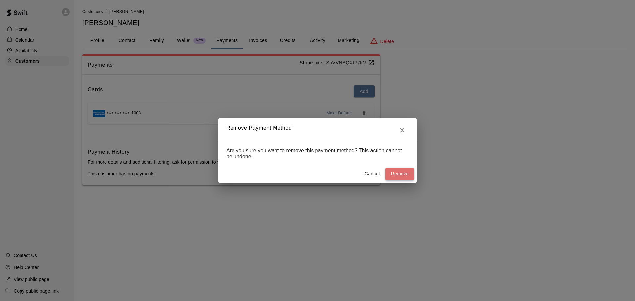
click at [395, 173] on button "Remove" at bounding box center [399, 174] width 29 height 12
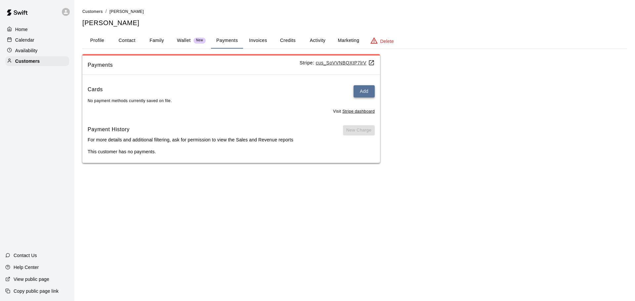
click at [365, 93] on button "Add" at bounding box center [364, 91] width 21 height 12
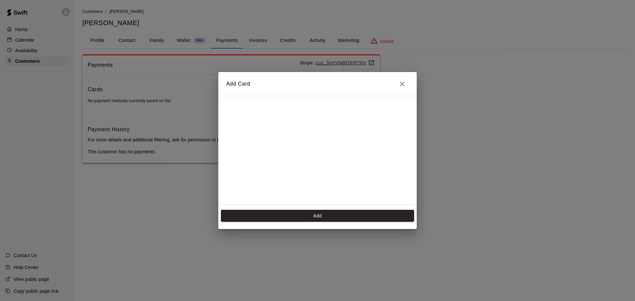
click at [407, 83] on button "Close" at bounding box center [402, 83] width 13 height 13
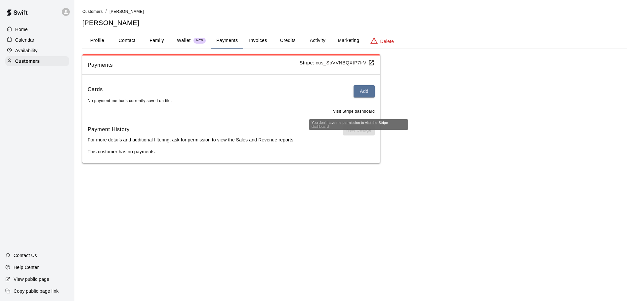
click at [349, 112] on u "Stripe dashboard" at bounding box center [358, 111] width 32 height 5
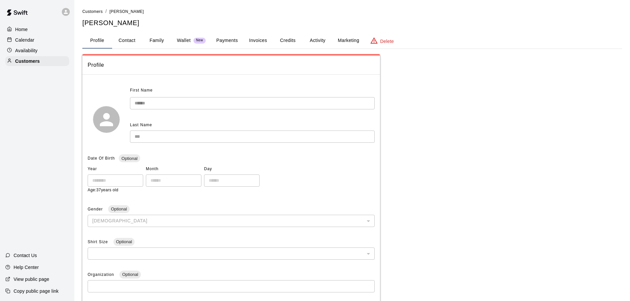
click at [227, 39] on button "Payments" at bounding box center [227, 41] width 32 height 16
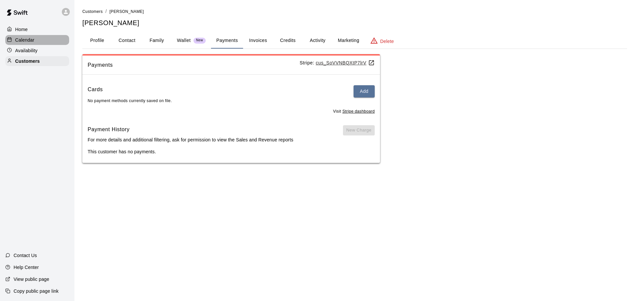
click at [32, 40] on p "Calendar" at bounding box center [24, 40] width 19 height 7
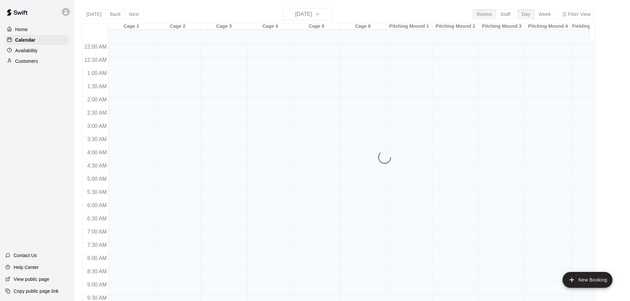
scroll to position [350, 0]
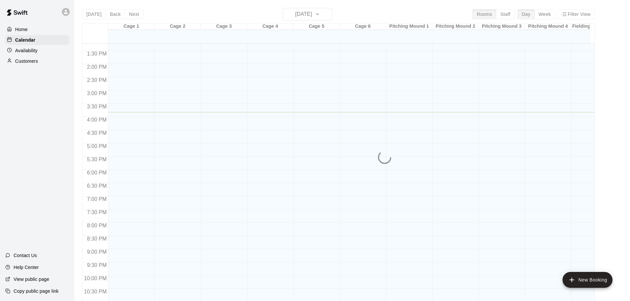
click at [32, 62] on p "Customers" at bounding box center [26, 61] width 23 height 7
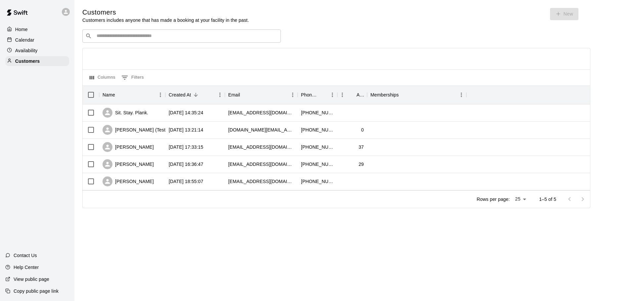
click at [149, 38] on input "Search customers by name or email" at bounding box center [186, 36] width 183 height 7
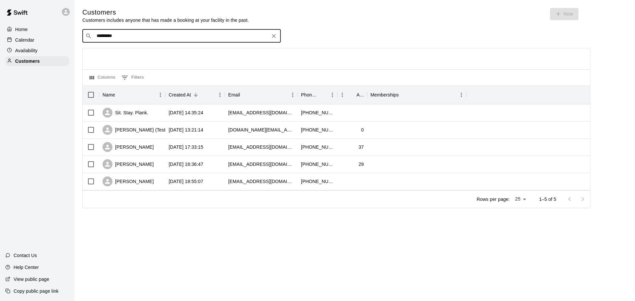
type input "*******"
click at [144, 53] on div "[PERSON_NAME] (Test) [PERSON_NAME]" at bounding box center [153, 50] width 105 height 7
